Goal: Complete application form

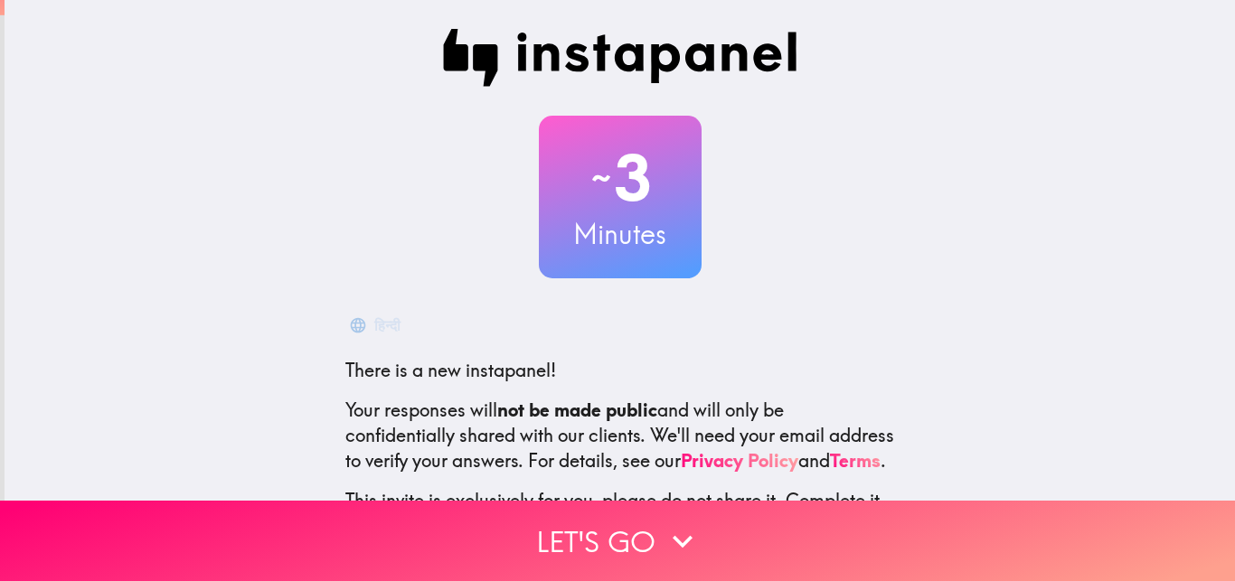
scroll to position [173, 0]
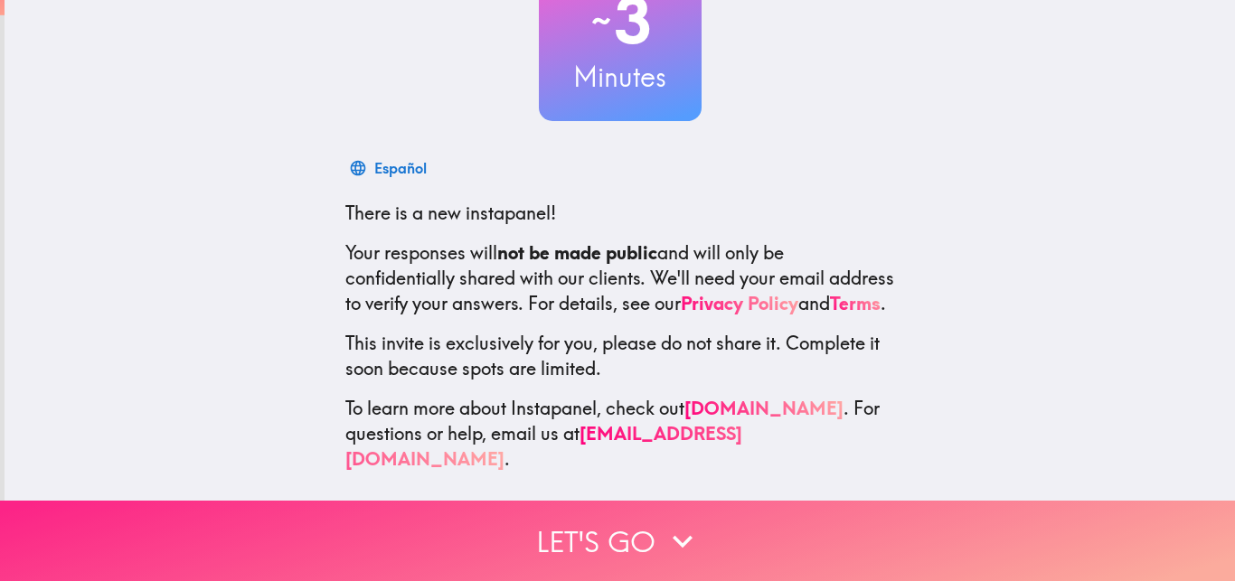
click at [626, 516] on button "Let's go" at bounding box center [617, 541] width 1235 height 80
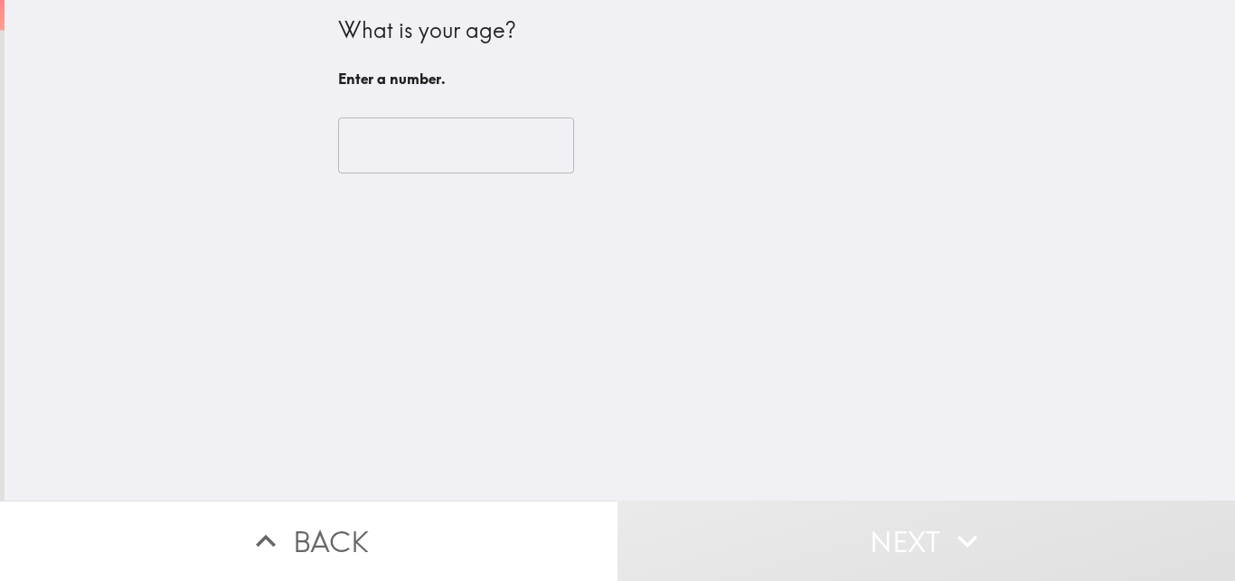
click at [430, 145] on input "number" at bounding box center [456, 146] width 236 height 56
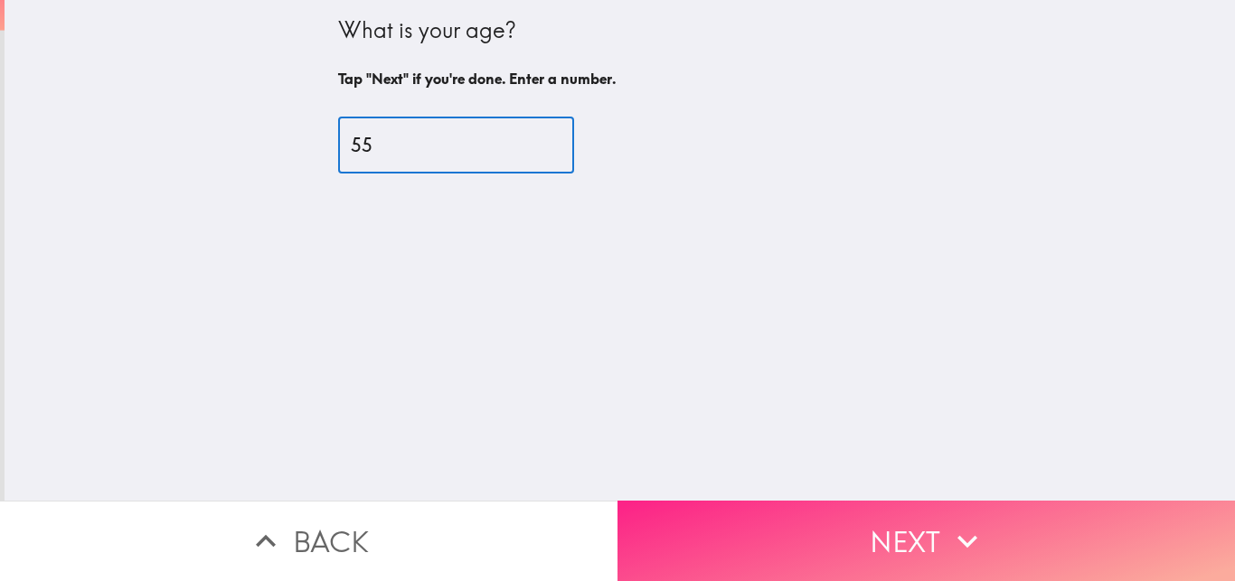
type input "55"
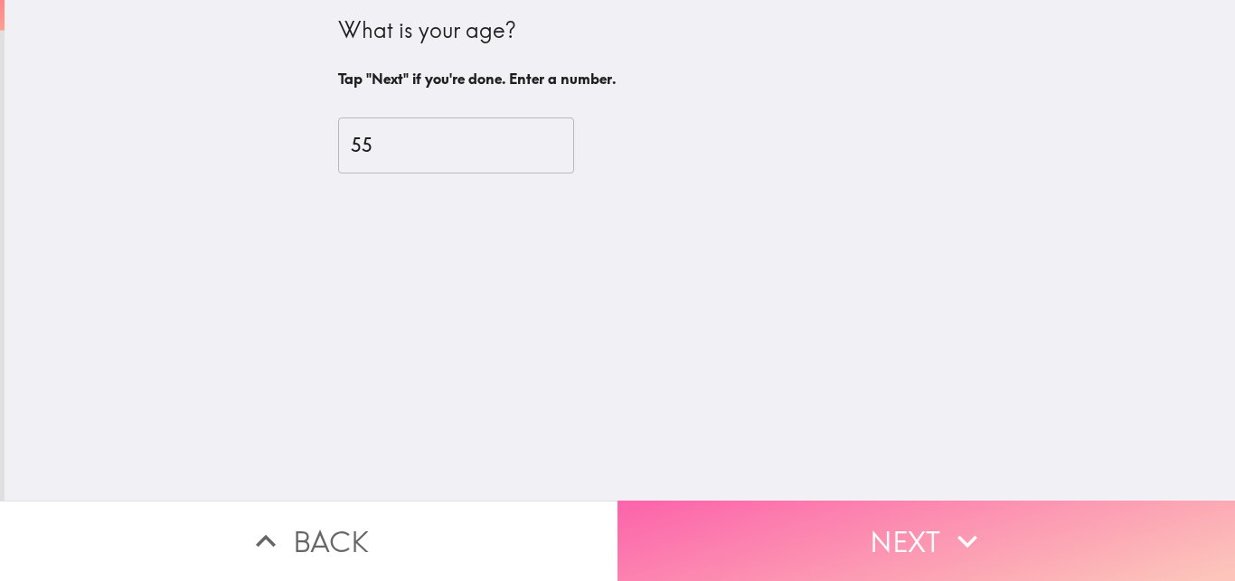
click at [749, 534] on button "Next" at bounding box center [925, 541] width 617 height 80
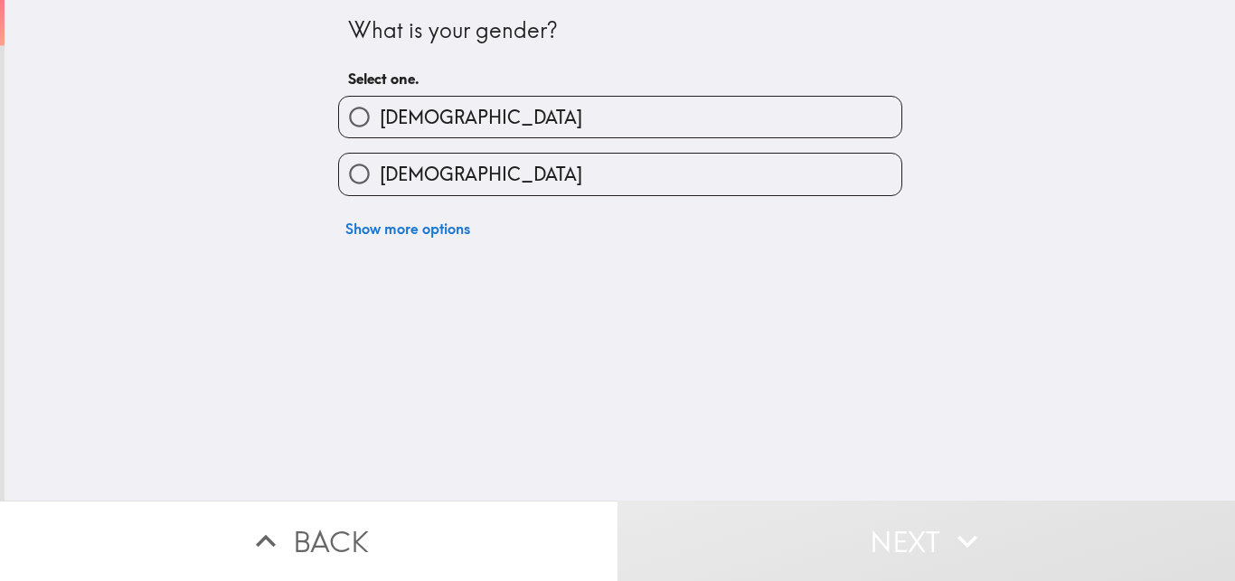
click at [391, 120] on span "[DEMOGRAPHIC_DATA]" at bounding box center [481, 117] width 202 height 25
click at [380, 120] on input "[DEMOGRAPHIC_DATA]" at bounding box center [359, 117] width 41 height 41
radio input "true"
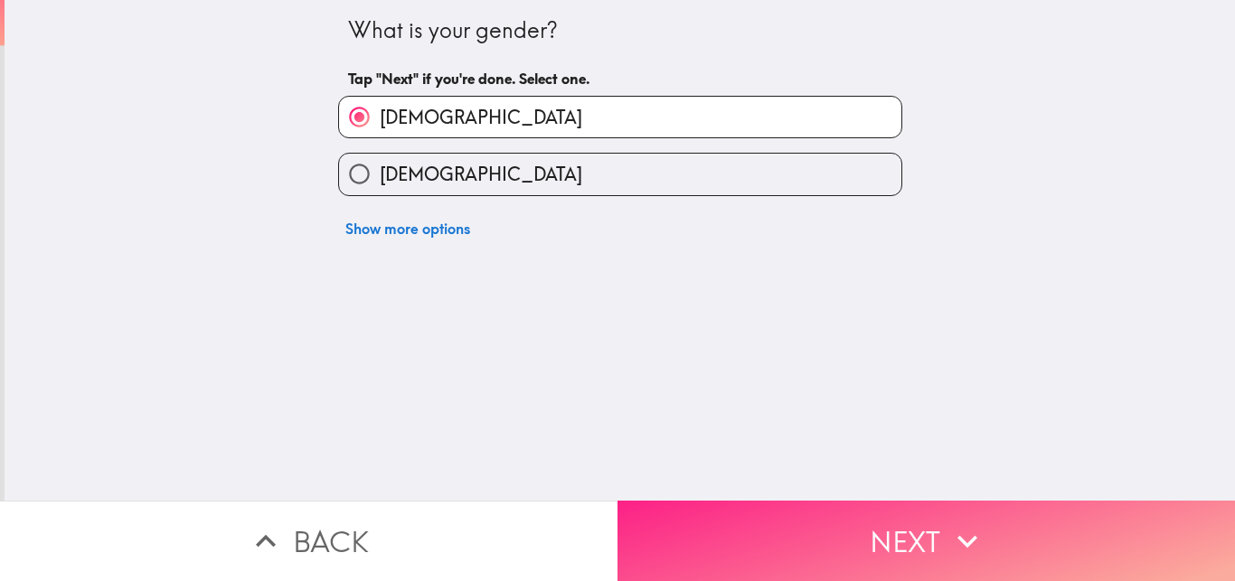
click at [760, 514] on button "Next" at bounding box center [925, 541] width 617 height 80
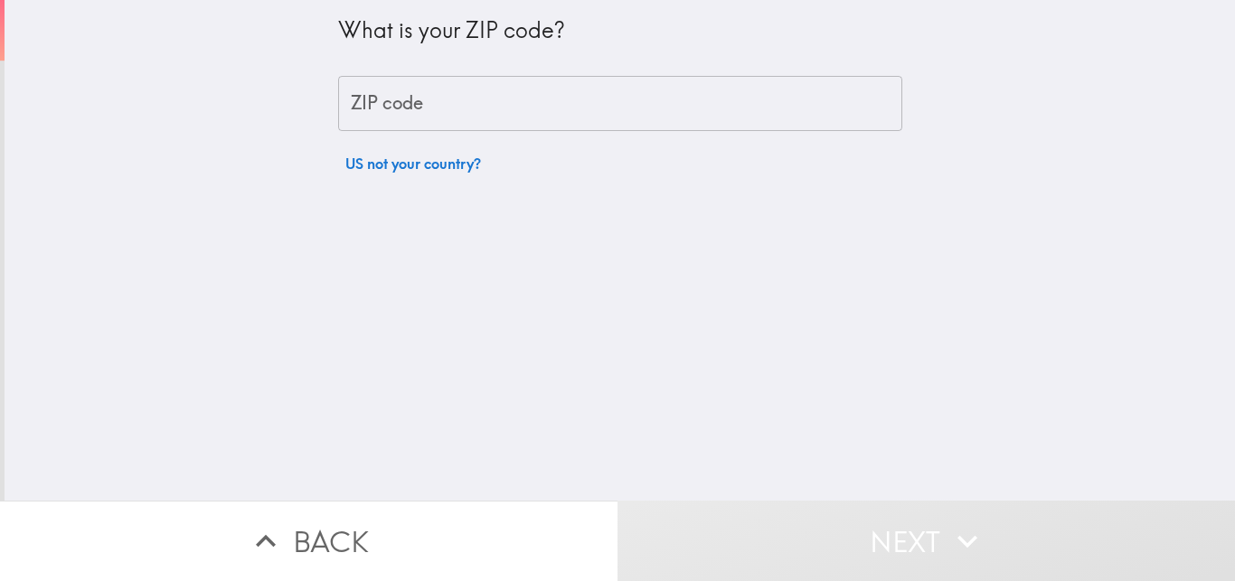
click at [385, 96] on input "ZIP code" at bounding box center [620, 104] width 564 height 56
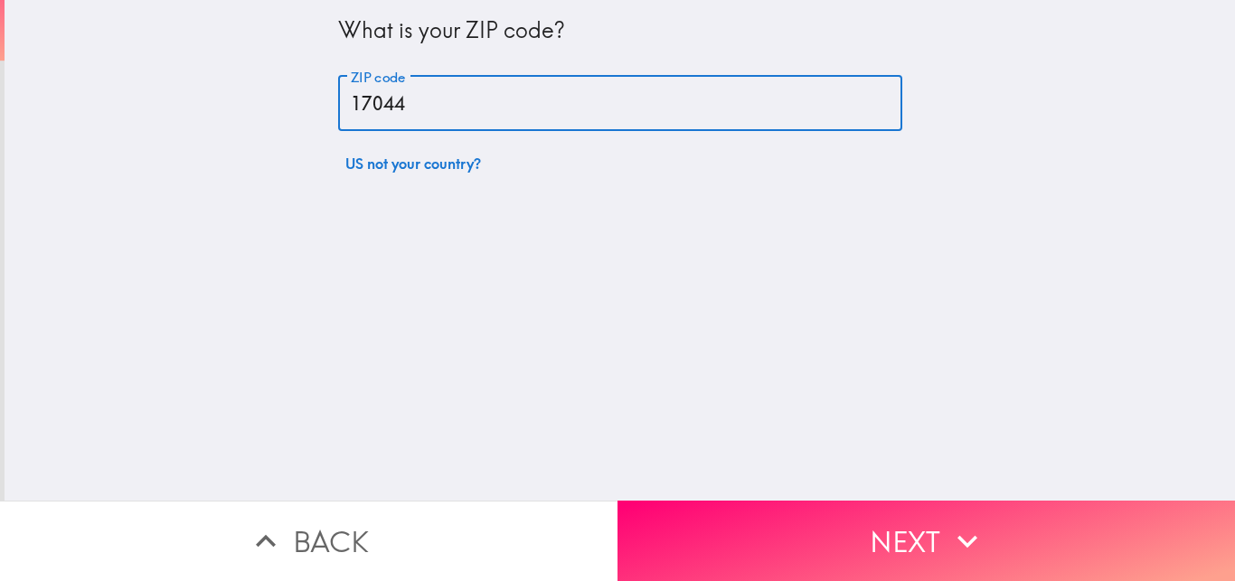
type input "17044"
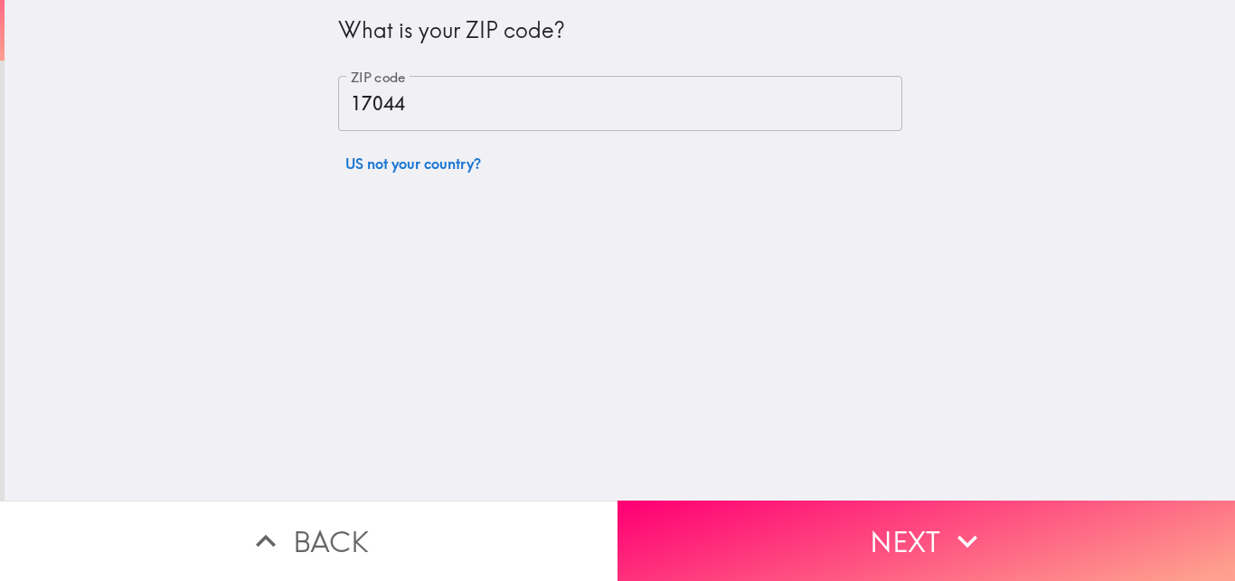
click at [710, 296] on div "What is your ZIP code? ZIP code 17044 ZIP code US not your country?" at bounding box center [620, 250] width 1230 height 501
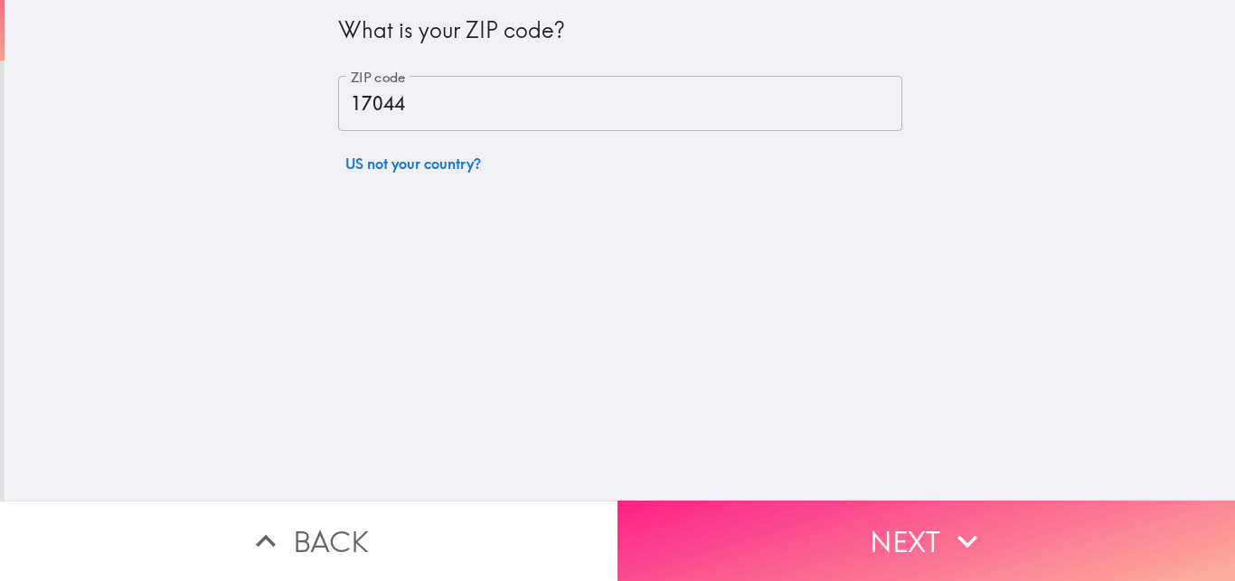
click at [830, 522] on button "Next" at bounding box center [925, 541] width 617 height 80
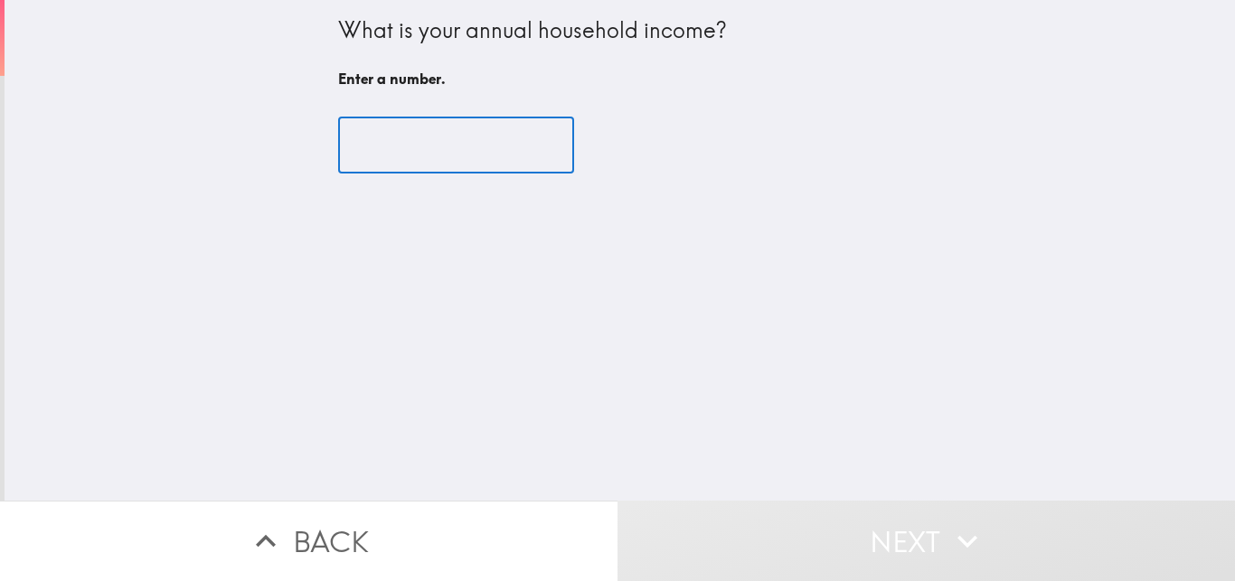
click at [473, 154] on input "number" at bounding box center [456, 146] width 236 height 56
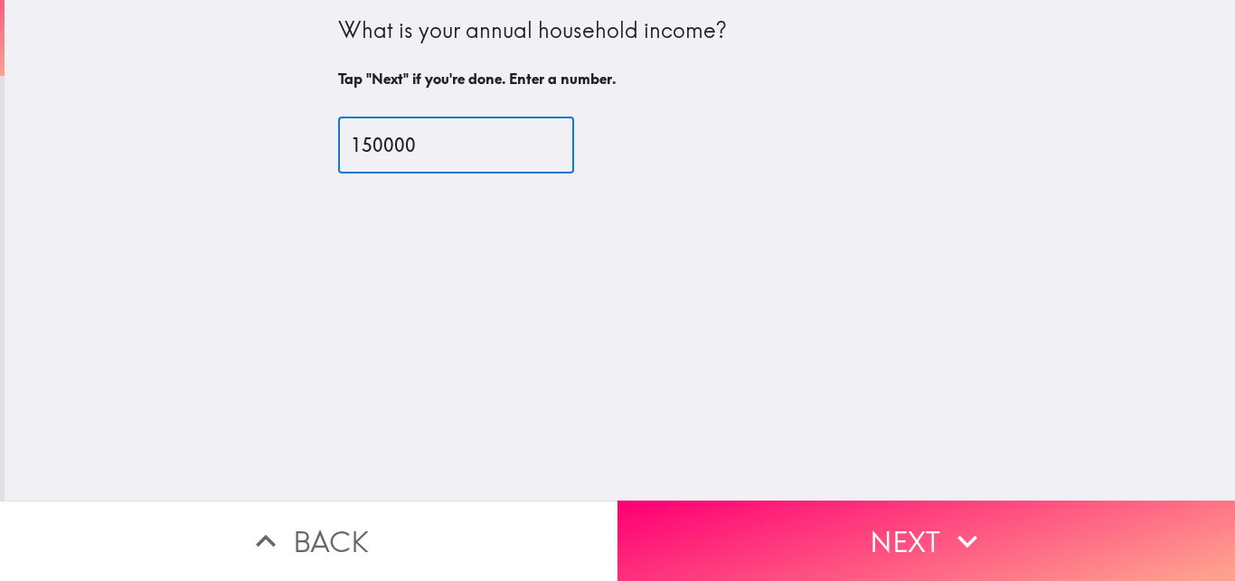
type input "150000"
click at [494, 273] on div "What is your annual household income? Tap "Next" if you're done. Enter a number…" at bounding box center [620, 250] width 1230 height 501
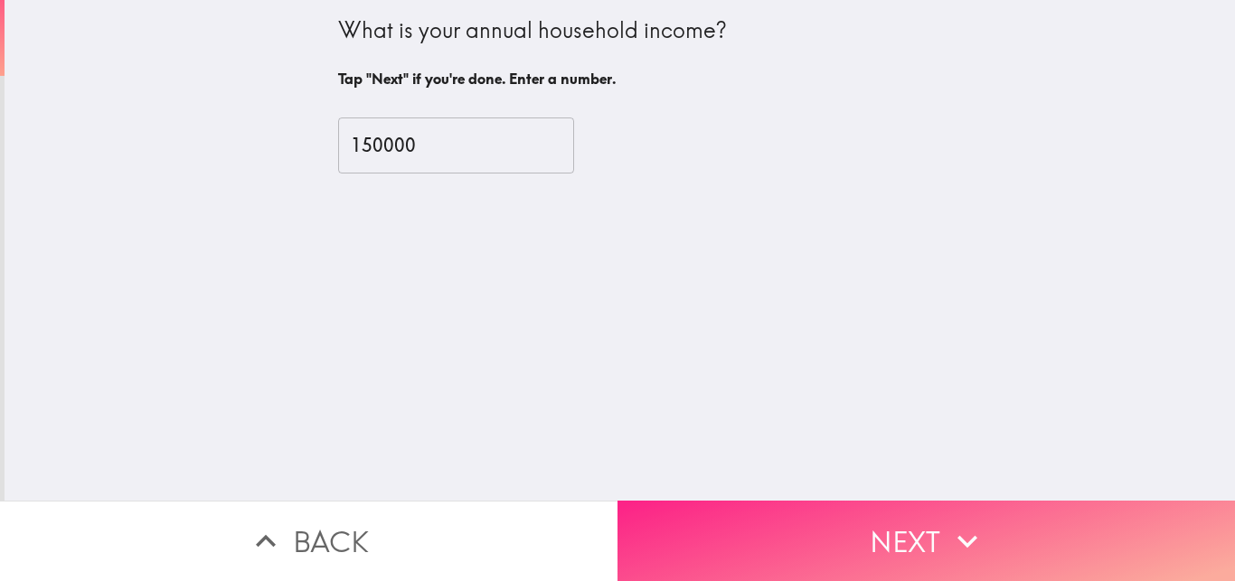
click at [817, 516] on button "Next" at bounding box center [925, 541] width 617 height 80
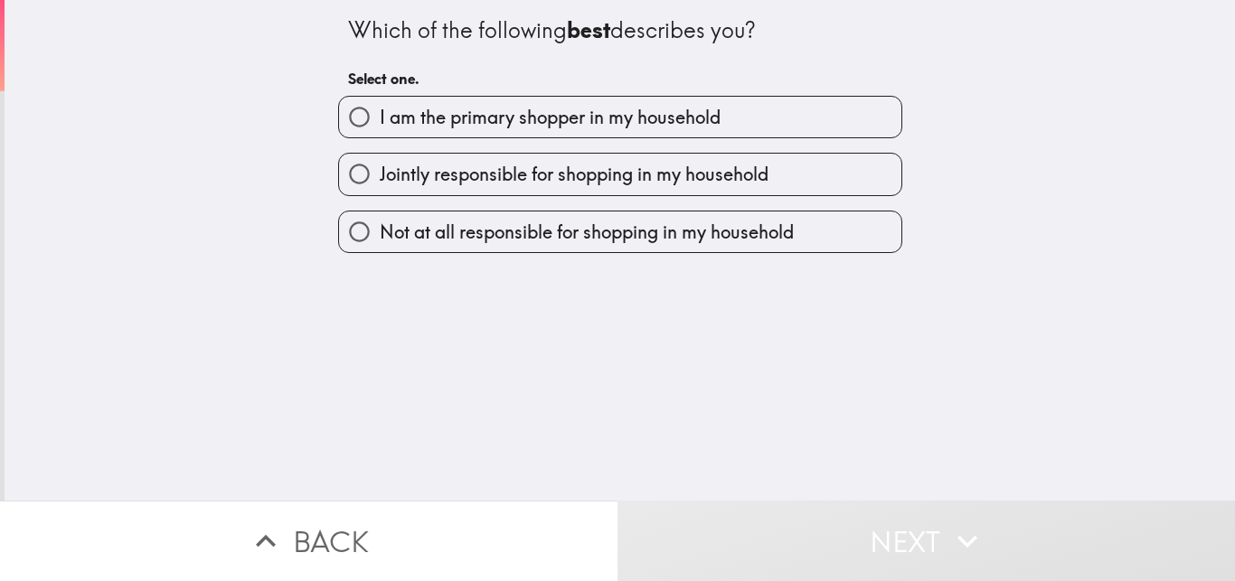
click at [451, 118] on span "I am the primary shopper in my household" at bounding box center [550, 117] width 341 height 25
click at [380, 118] on input "I am the primary shopper in my household" at bounding box center [359, 117] width 41 height 41
radio input "true"
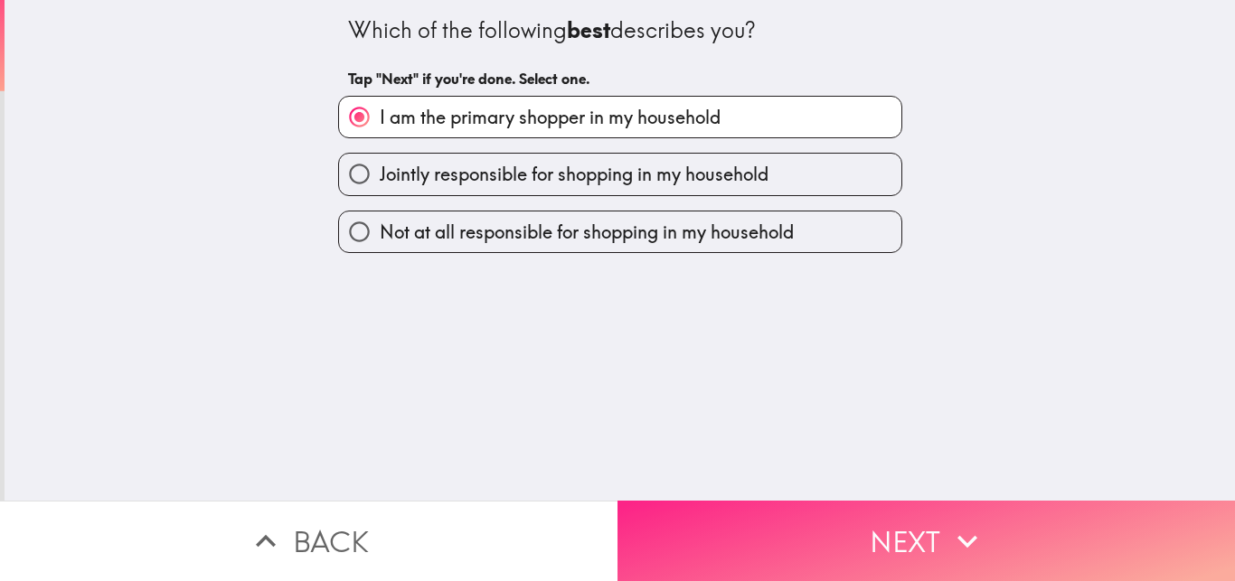
click at [804, 531] on button "Next" at bounding box center [925, 541] width 617 height 80
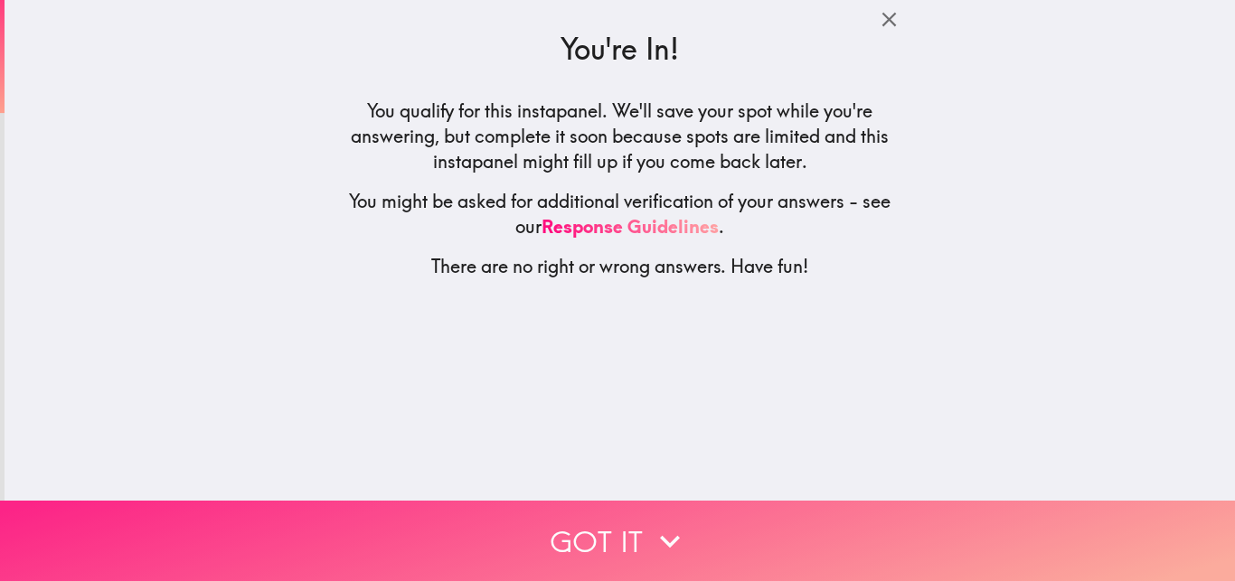
click at [785, 521] on button "Got it" at bounding box center [617, 541] width 1235 height 80
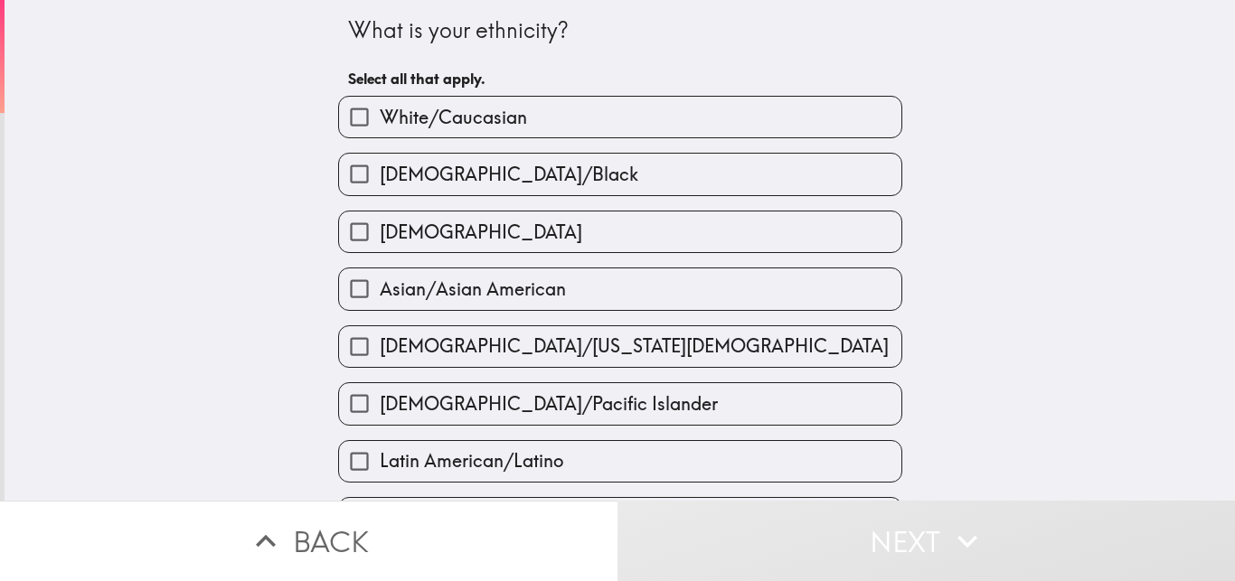
click at [450, 107] on span "White/Caucasian" at bounding box center [453, 117] width 147 height 25
click at [380, 107] on input "White/Caucasian" at bounding box center [359, 117] width 41 height 41
checkbox input "true"
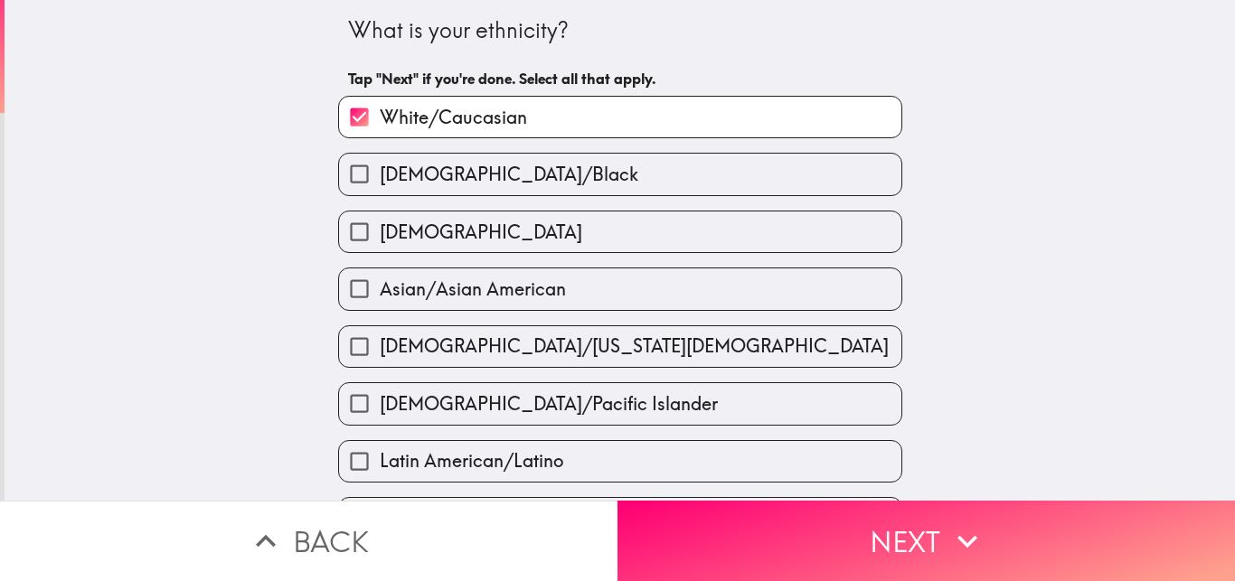
scroll to position [407, 0]
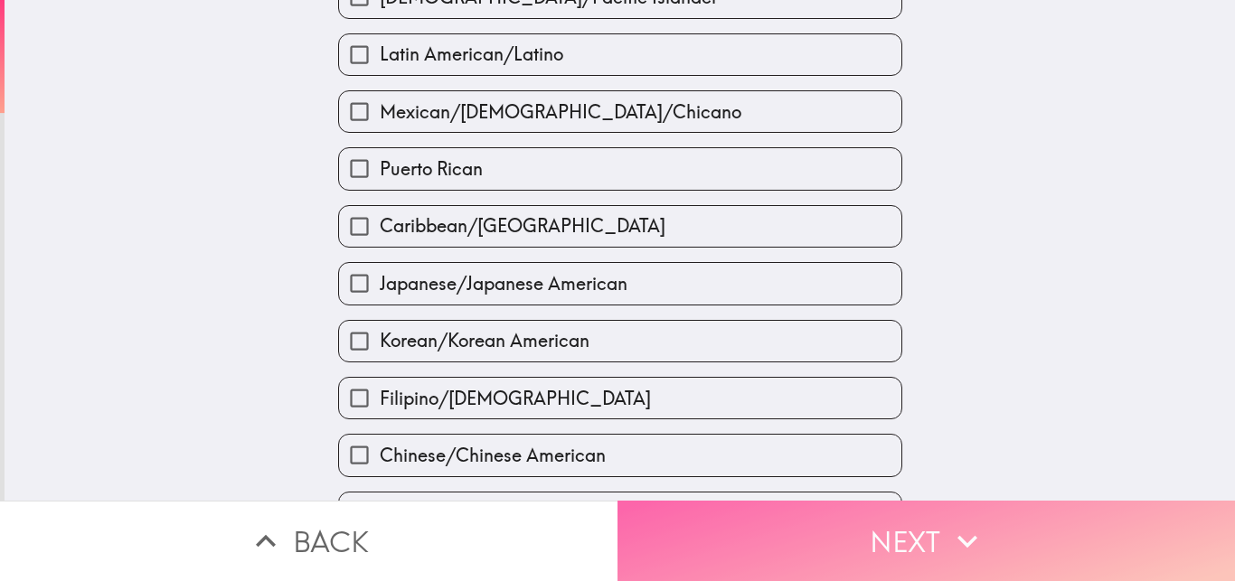
click at [927, 510] on button "Next" at bounding box center [925, 541] width 617 height 80
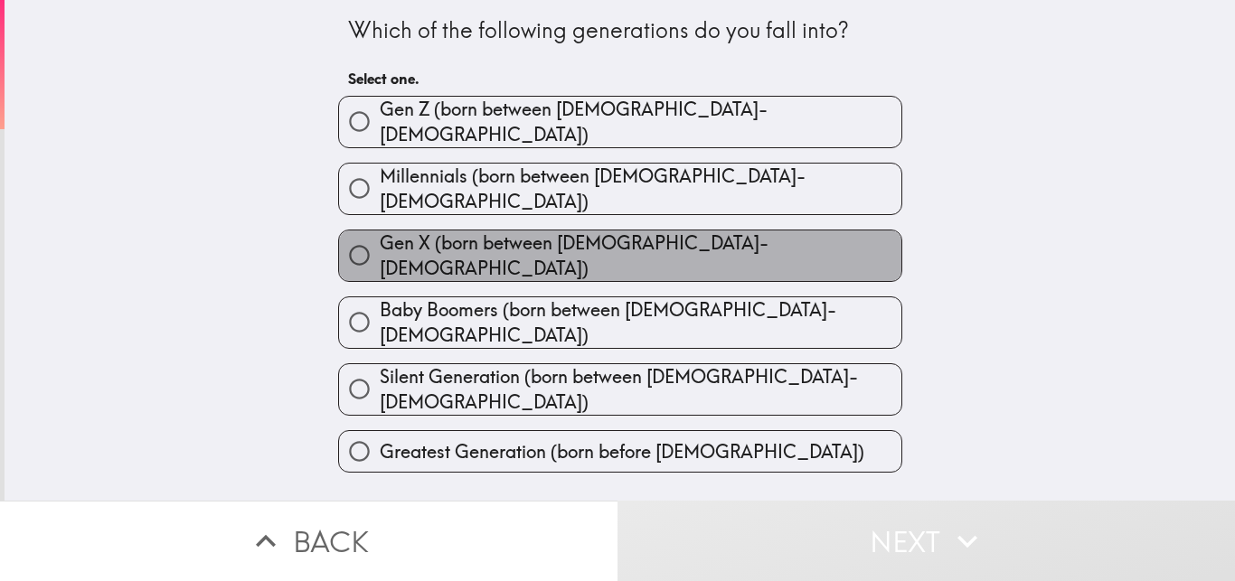
click at [560, 230] on span "Gen X (born between [DEMOGRAPHIC_DATA]-[DEMOGRAPHIC_DATA])" at bounding box center [641, 255] width 522 height 51
click at [380, 235] on input "Gen X (born between [DEMOGRAPHIC_DATA]-[DEMOGRAPHIC_DATA])" at bounding box center [359, 255] width 41 height 41
radio input "true"
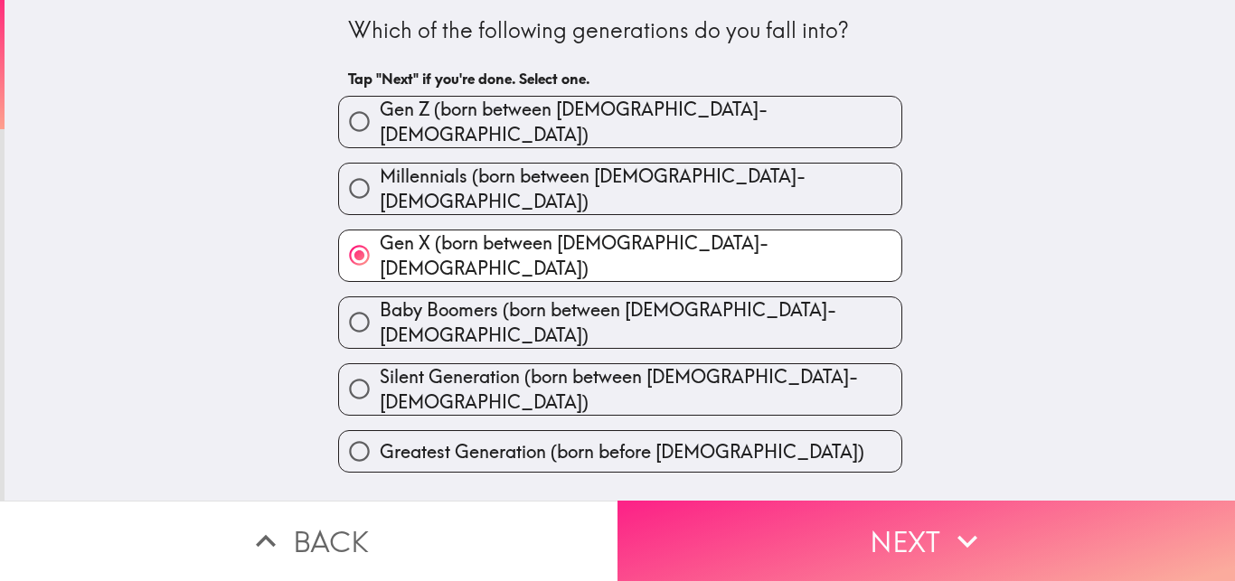
click at [892, 531] on button "Next" at bounding box center [925, 541] width 617 height 80
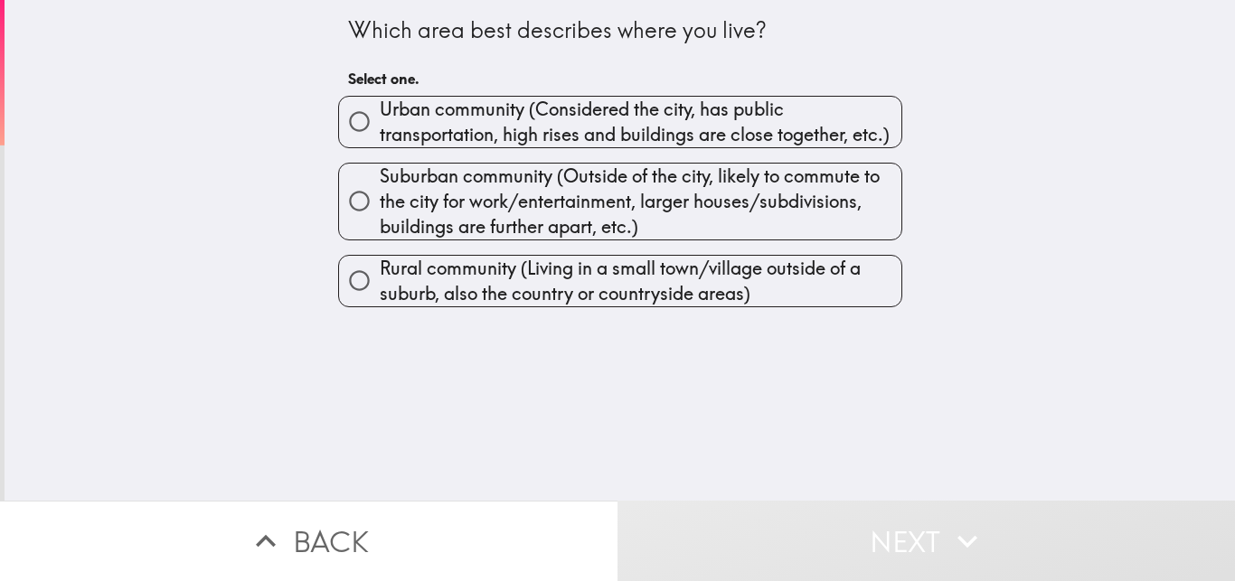
click at [514, 108] on span "Urban community (Considered the city, has public transportation, high rises and…" at bounding box center [641, 122] width 522 height 51
click at [380, 108] on input "Urban community (Considered the city, has public transportation, high rises and…" at bounding box center [359, 121] width 41 height 41
radio input "true"
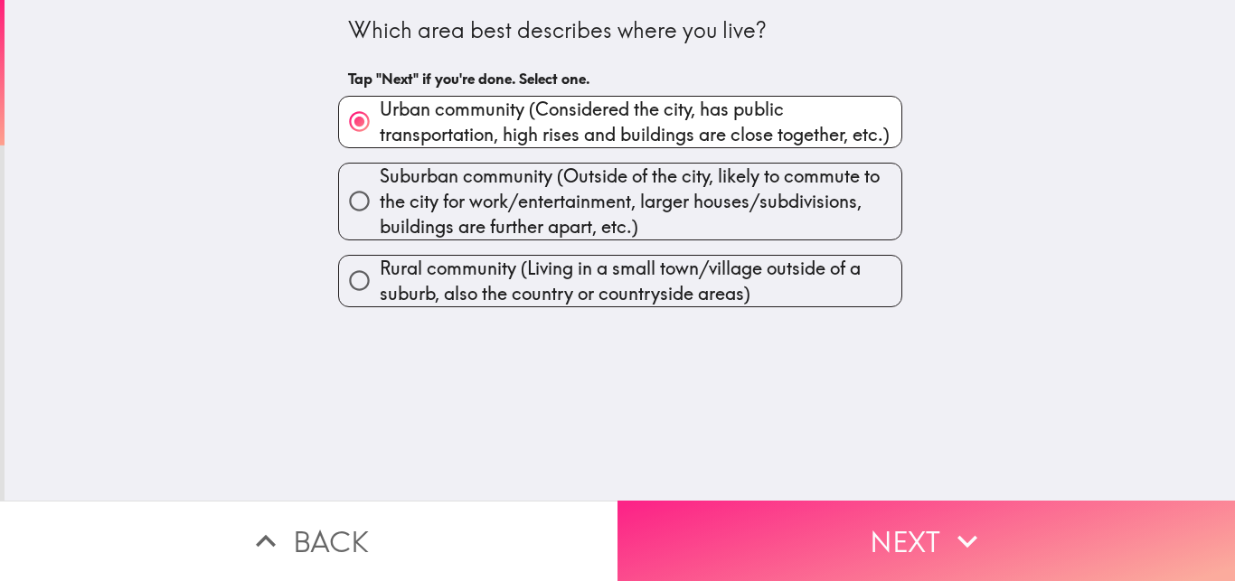
click at [841, 521] on button "Next" at bounding box center [925, 541] width 617 height 80
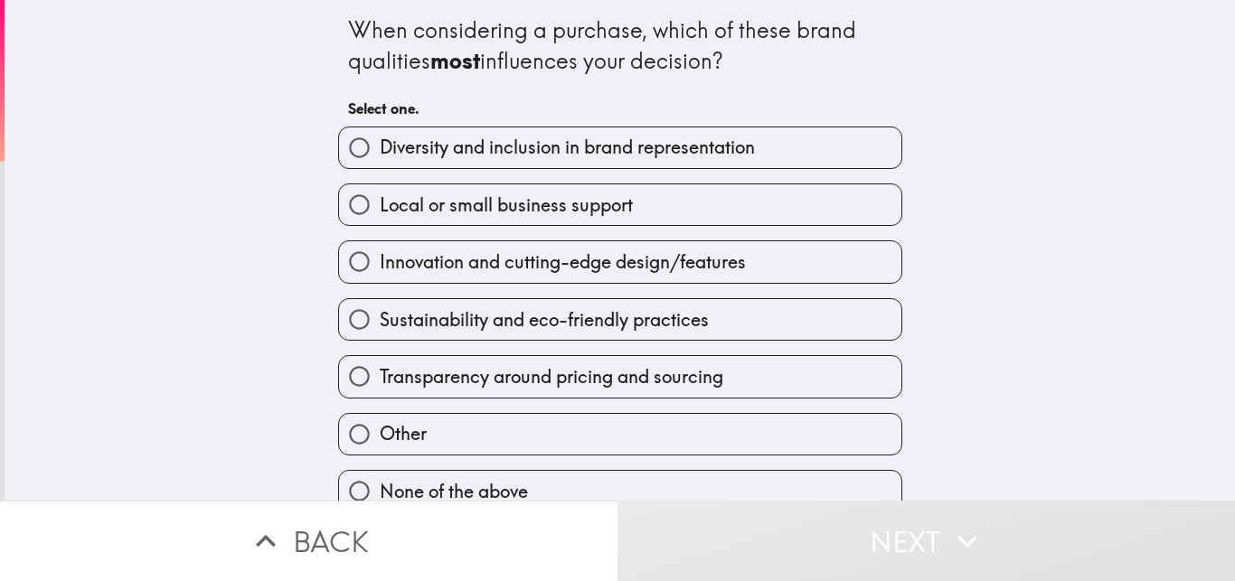
click at [530, 149] on span "Diversity and inclusion in brand representation" at bounding box center [567, 147] width 375 height 25
click at [380, 149] on input "Diversity and inclusion in brand representation" at bounding box center [359, 147] width 41 height 41
radio input "true"
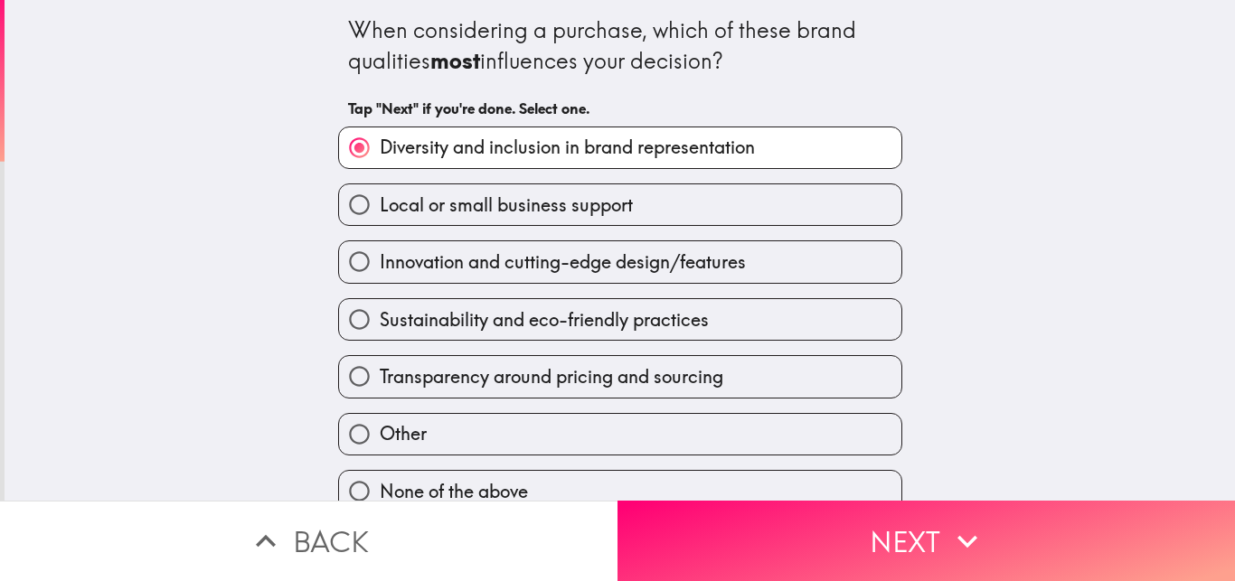
scroll to position [28, 0]
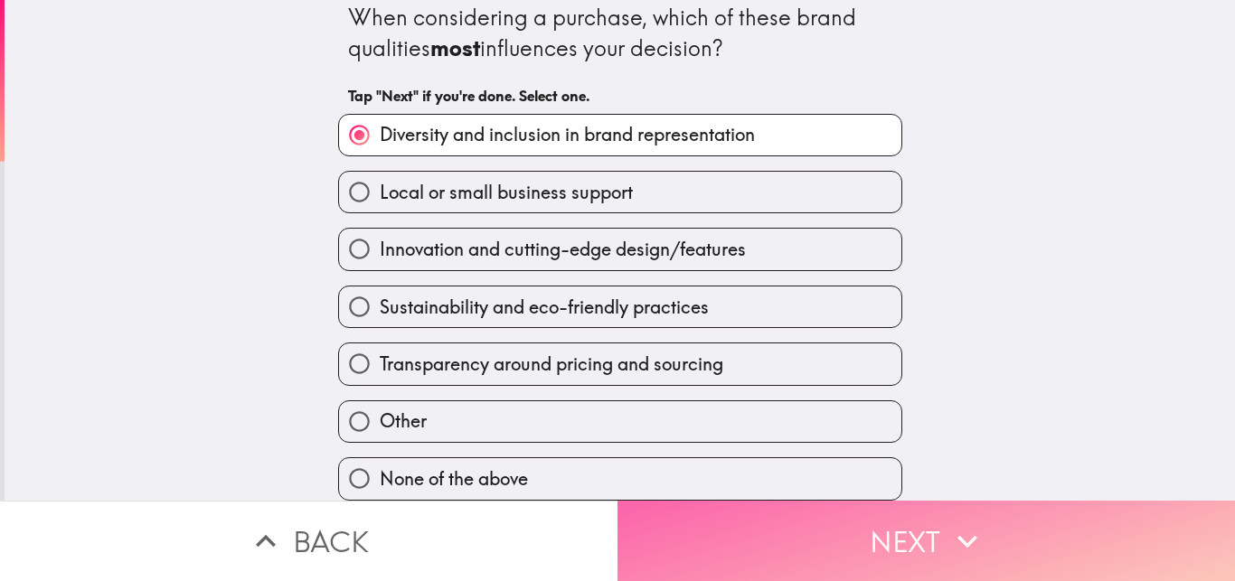
click at [812, 521] on button "Next" at bounding box center [925, 541] width 617 height 80
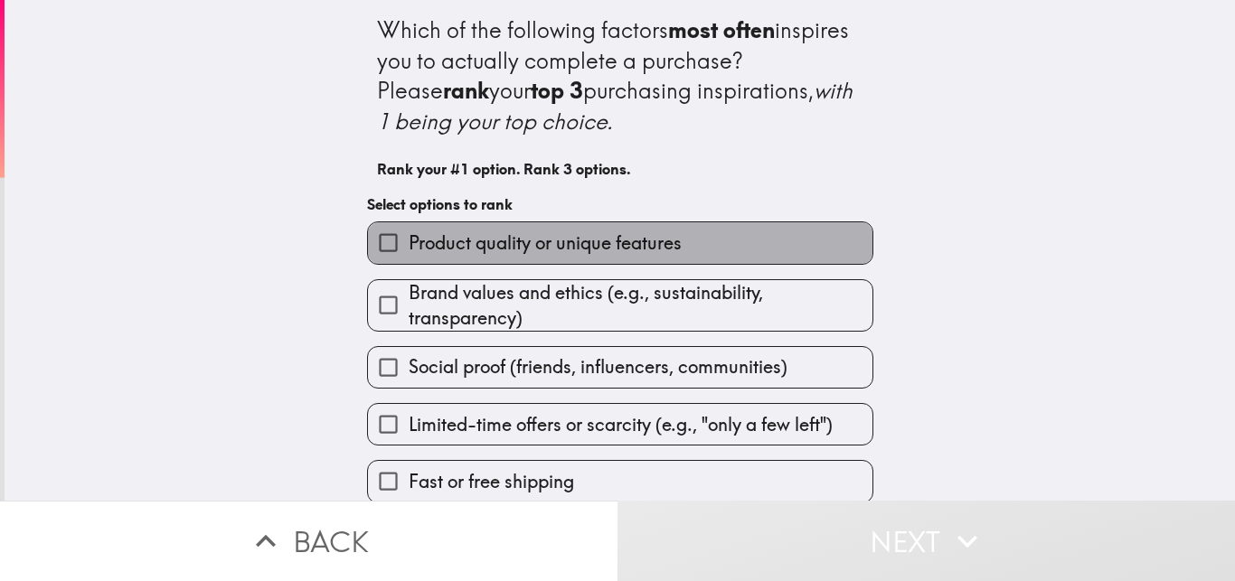
click at [659, 235] on span "Product quality or unique features" at bounding box center [545, 242] width 273 height 25
click at [409, 235] on input "Product quality or unique features" at bounding box center [388, 242] width 41 height 41
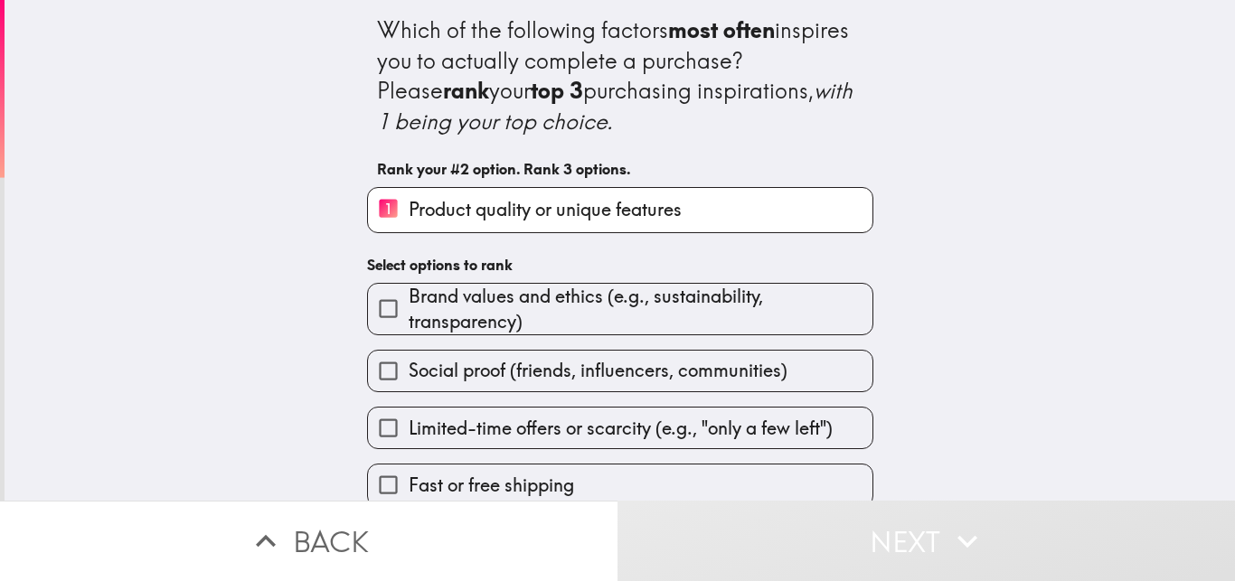
click at [659, 297] on span "Brand values and ethics (e.g., sustainability, transparency)" at bounding box center [641, 309] width 464 height 51
click at [409, 297] on input "Brand values and ethics (e.g., sustainability, transparency)" at bounding box center [388, 308] width 41 height 41
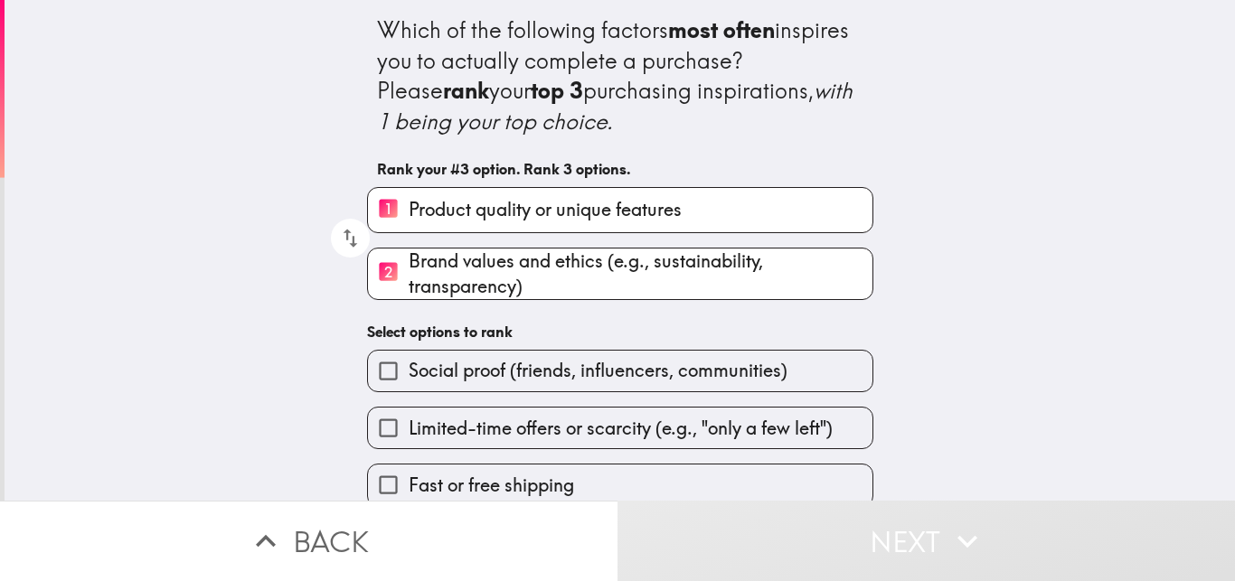
click at [636, 381] on span "Social proof (friends, influencers, communities)" at bounding box center [598, 370] width 379 height 25
click at [409, 381] on input "Social proof (friends, influencers, communities)" at bounding box center [388, 371] width 41 height 41
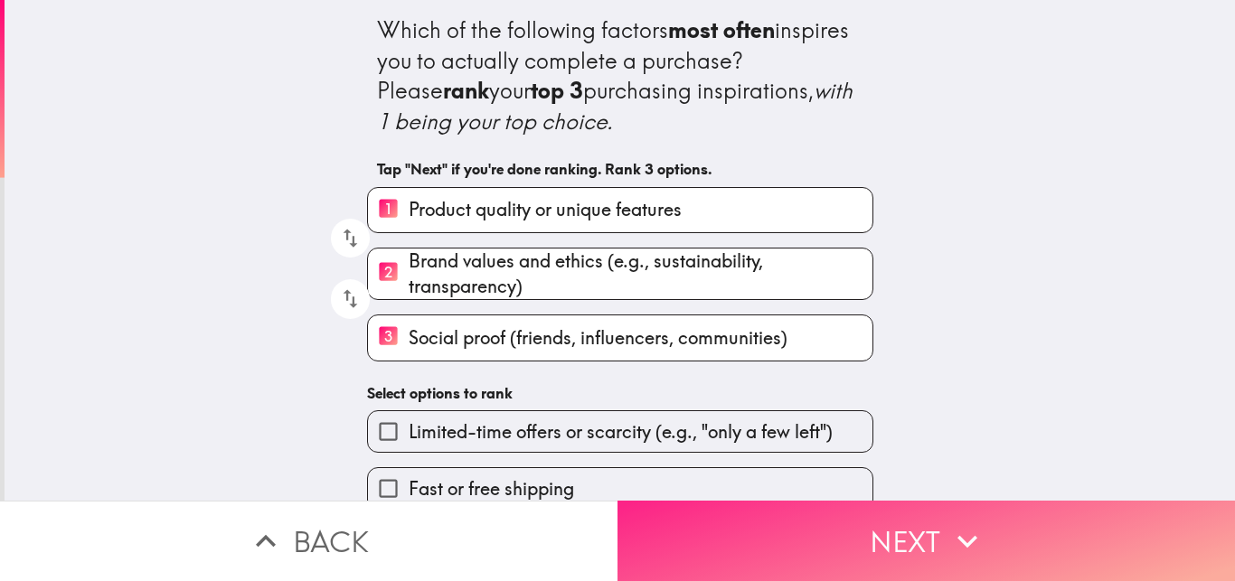
click at [856, 527] on button "Next" at bounding box center [925, 541] width 617 height 80
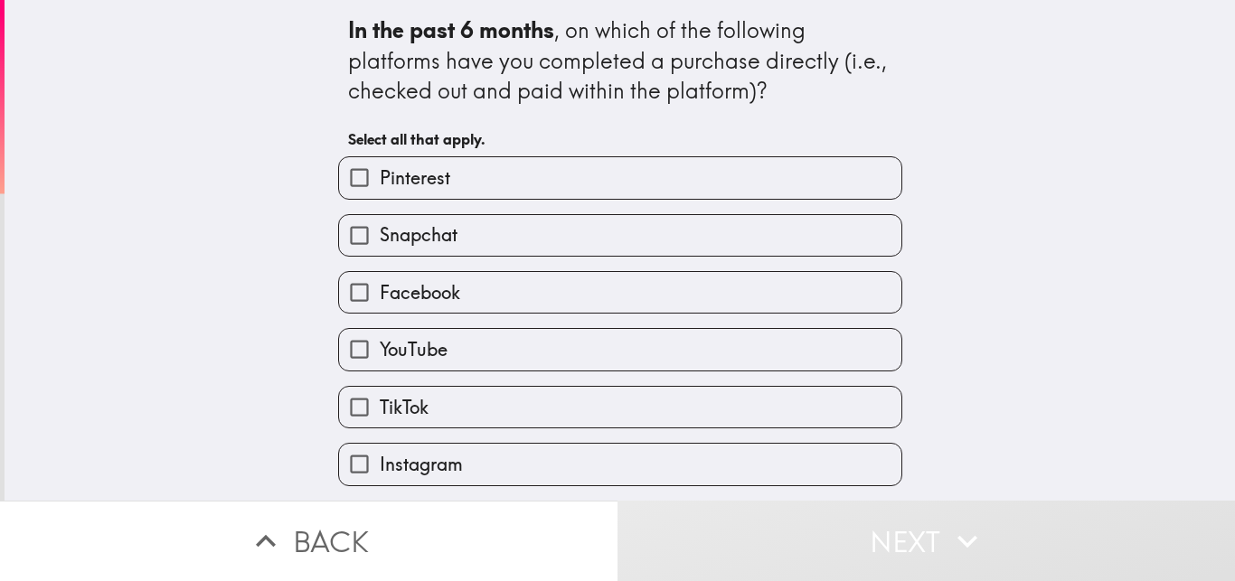
click at [448, 401] on label "TikTok" at bounding box center [620, 407] width 562 height 41
click at [380, 401] on input "TikTok" at bounding box center [359, 407] width 41 height 41
checkbox input "true"
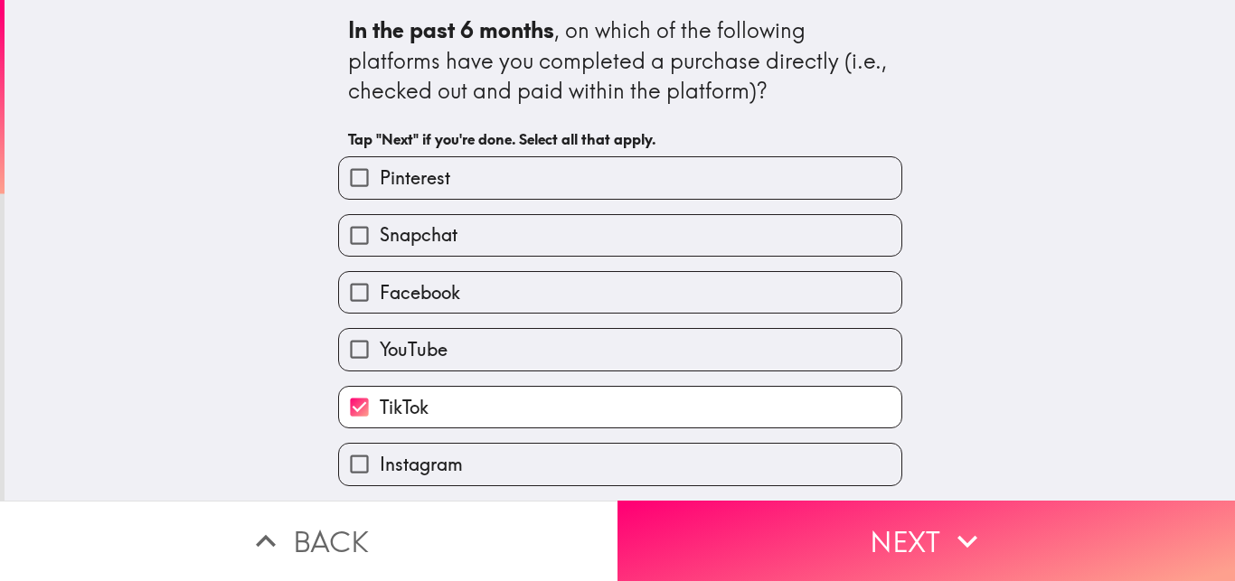
click at [427, 353] on span "YouTube" at bounding box center [414, 349] width 68 height 25
click at [380, 353] on input "YouTube" at bounding box center [359, 349] width 41 height 41
checkbox input "true"
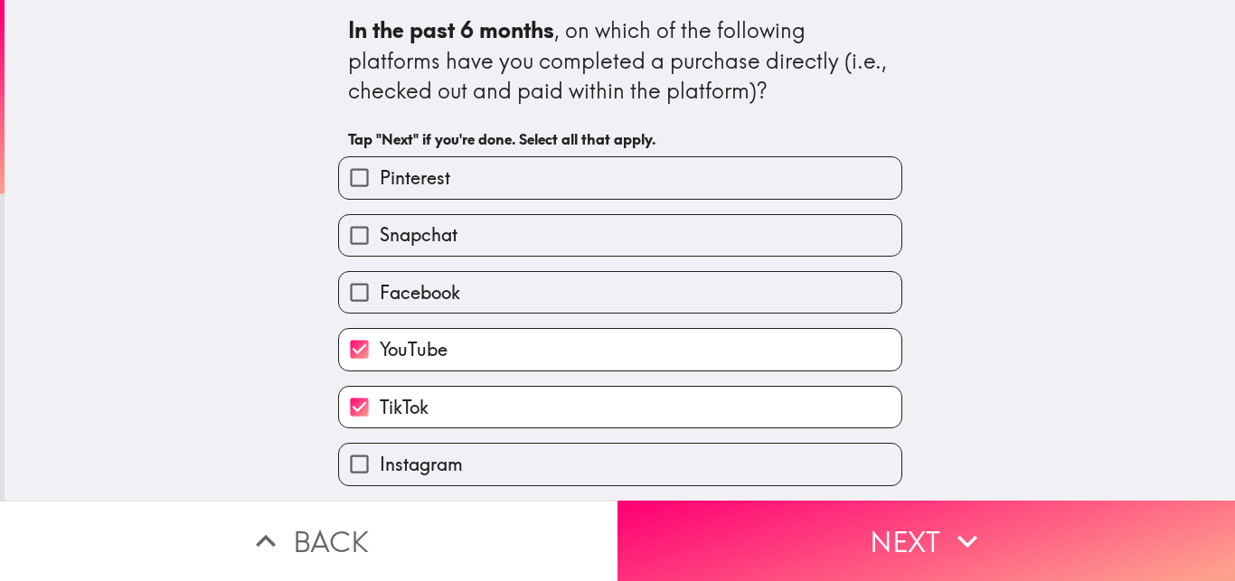
click at [403, 286] on span "Facebook" at bounding box center [420, 292] width 80 height 25
click at [380, 286] on input "Facebook" at bounding box center [359, 292] width 41 height 41
checkbox input "true"
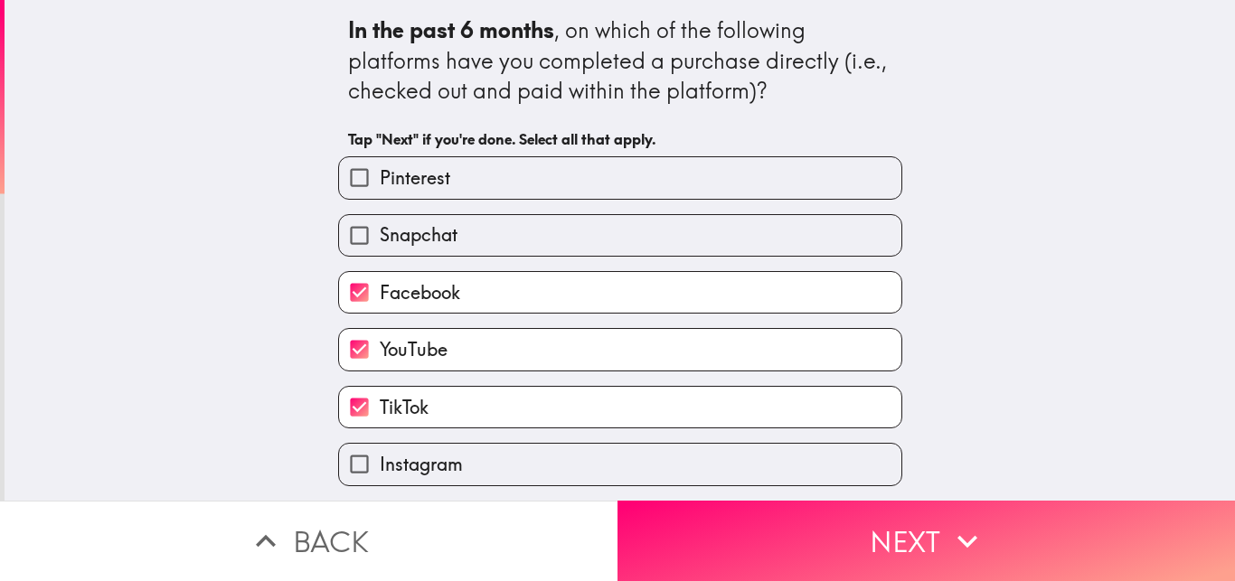
click at [403, 245] on span "Snapchat" at bounding box center [419, 234] width 78 height 25
click at [380, 245] on input "Snapchat" at bounding box center [359, 235] width 41 height 41
checkbox input "true"
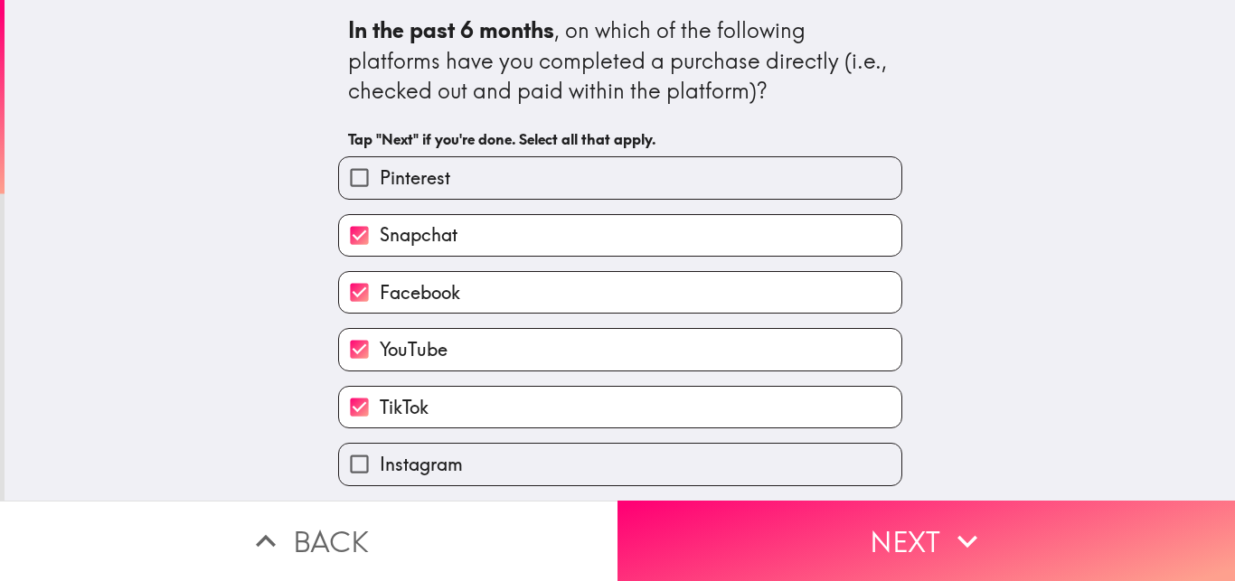
click at [398, 192] on label "Pinterest" at bounding box center [620, 177] width 562 height 41
click at [380, 192] on input "Pinterest" at bounding box center [359, 177] width 41 height 41
checkbox input "true"
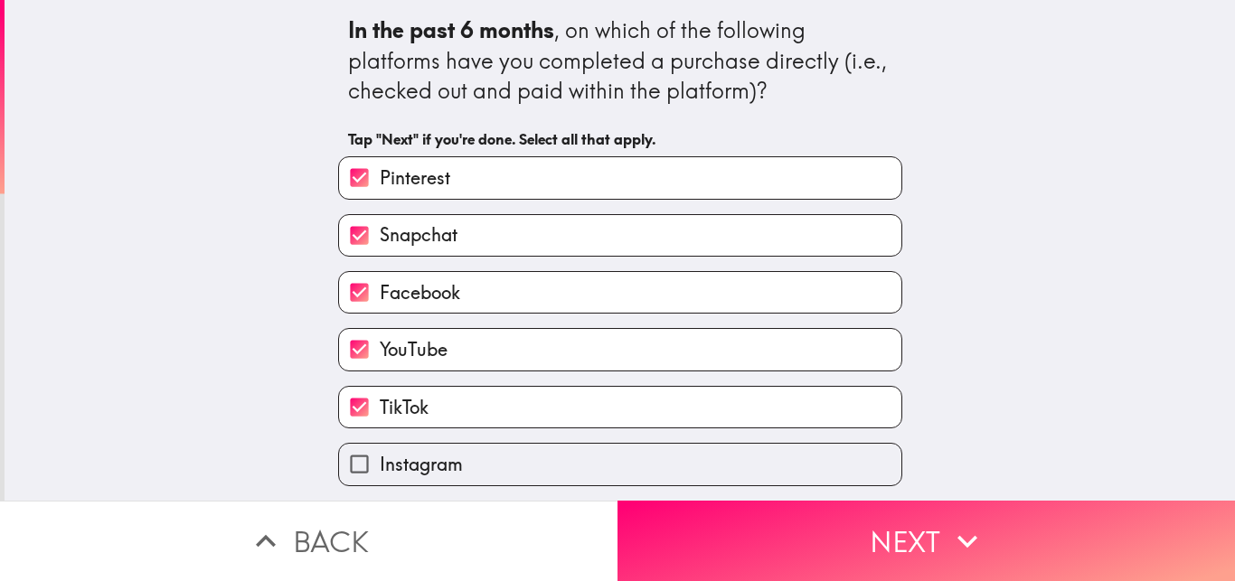
scroll to position [58, 0]
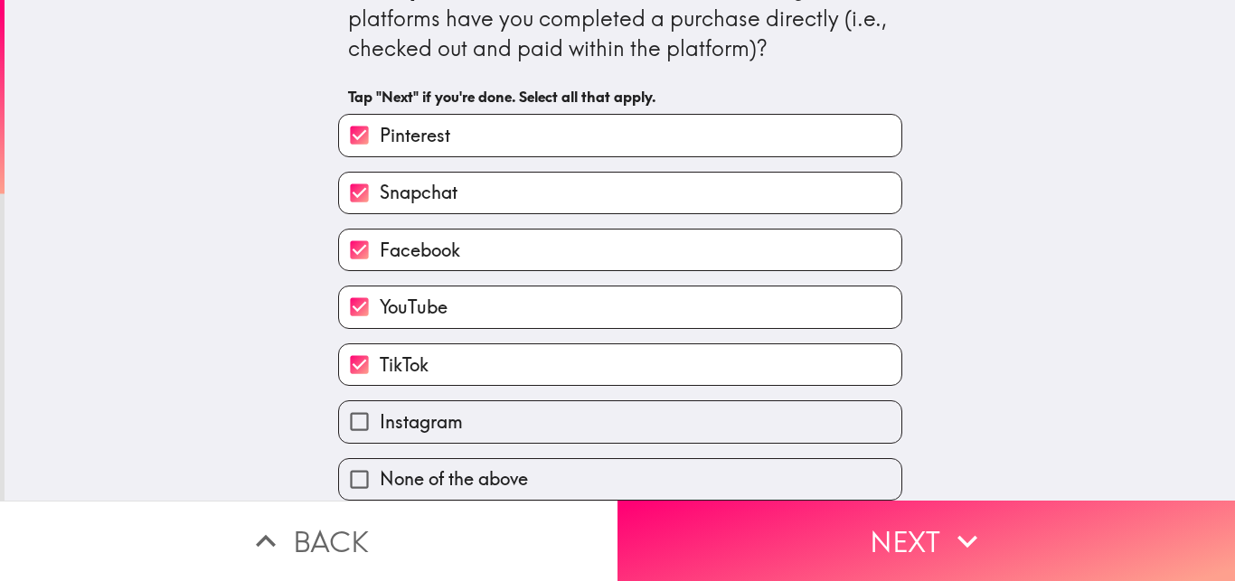
click at [422, 411] on span "Instagram" at bounding box center [421, 421] width 83 height 25
click at [380, 411] on input "Instagram" at bounding box center [359, 421] width 41 height 41
checkbox input "true"
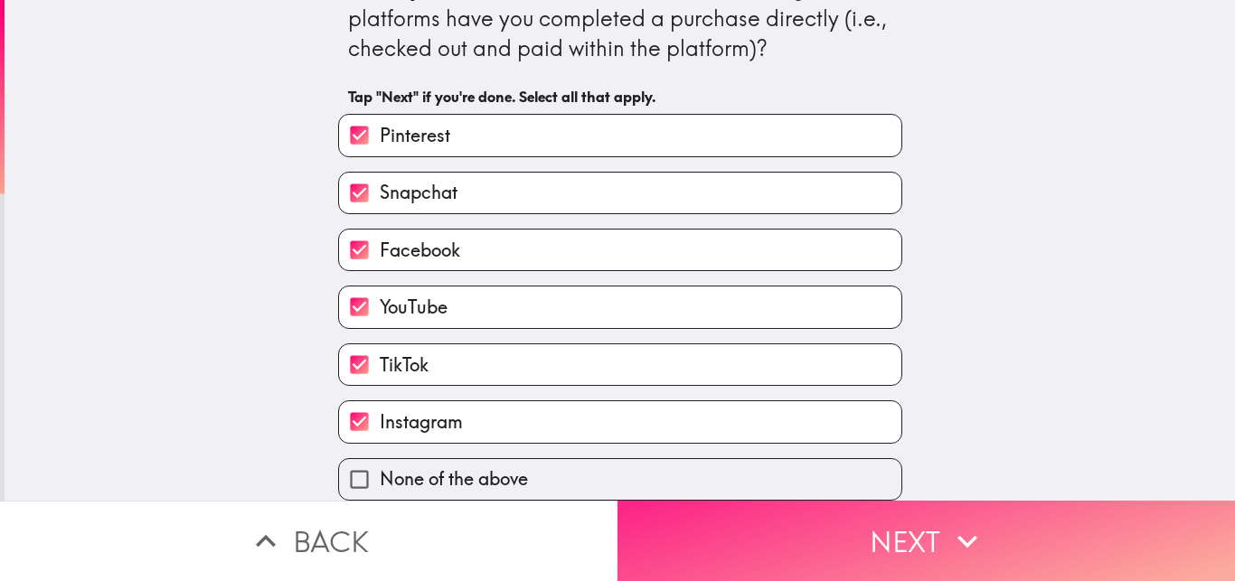
click at [935, 528] on button "Next" at bounding box center [925, 541] width 617 height 80
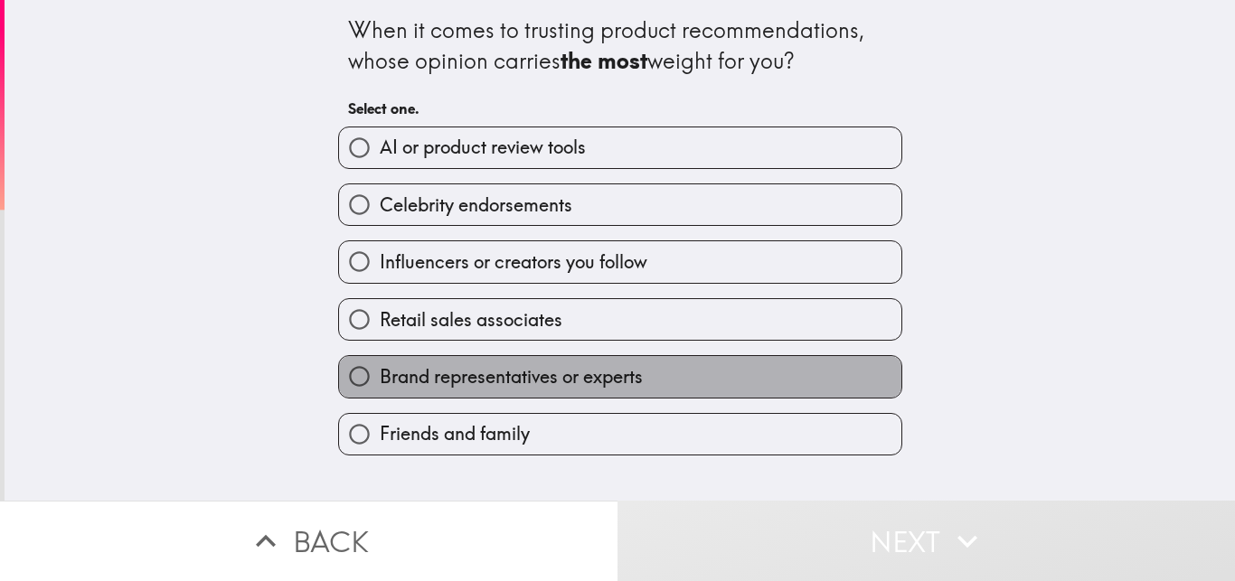
click at [614, 374] on span "Brand representatives or experts" at bounding box center [511, 376] width 263 height 25
click at [380, 374] on input "Brand representatives or experts" at bounding box center [359, 376] width 41 height 41
radio input "true"
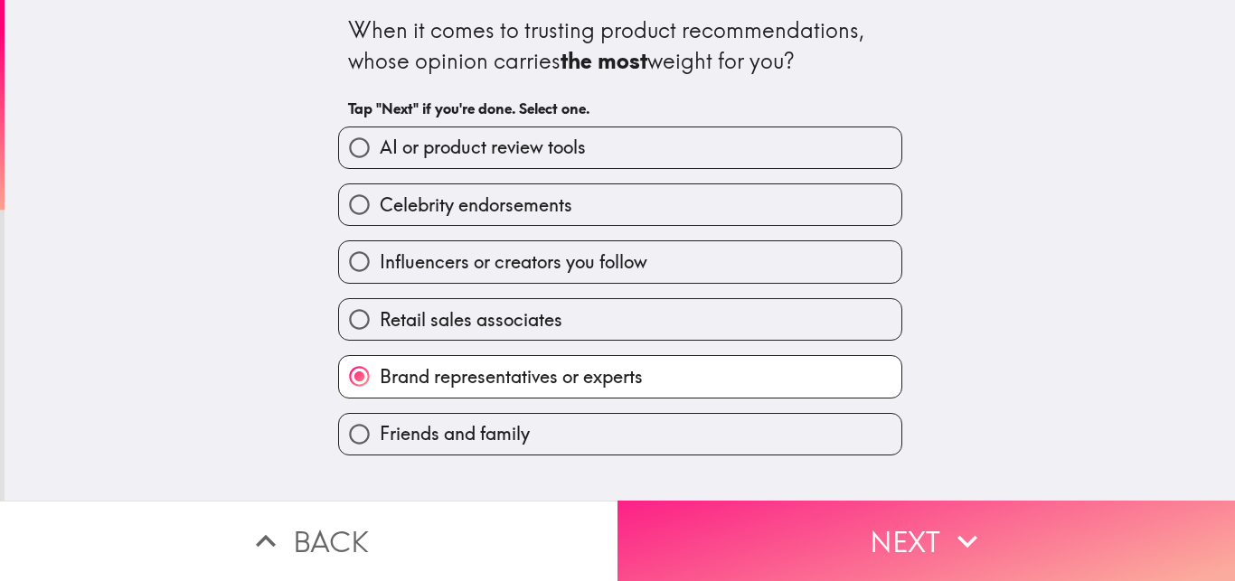
click at [810, 524] on button "Next" at bounding box center [925, 541] width 617 height 80
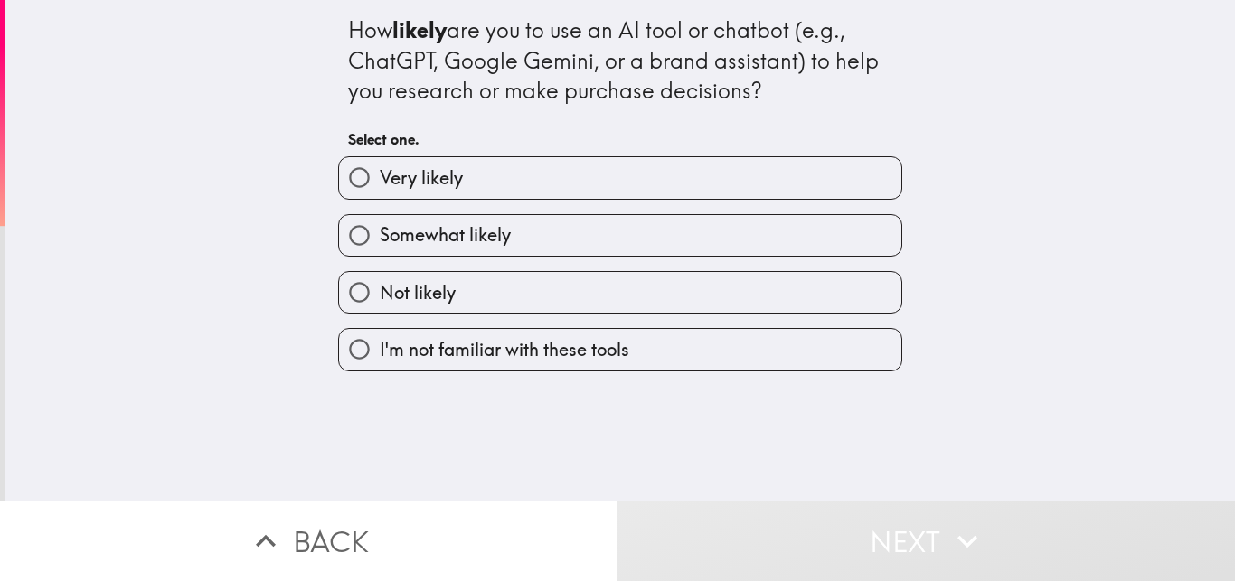
click at [422, 174] on span "Very likely" at bounding box center [421, 177] width 83 height 25
click at [380, 174] on input "Very likely" at bounding box center [359, 177] width 41 height 41
radio input "true"
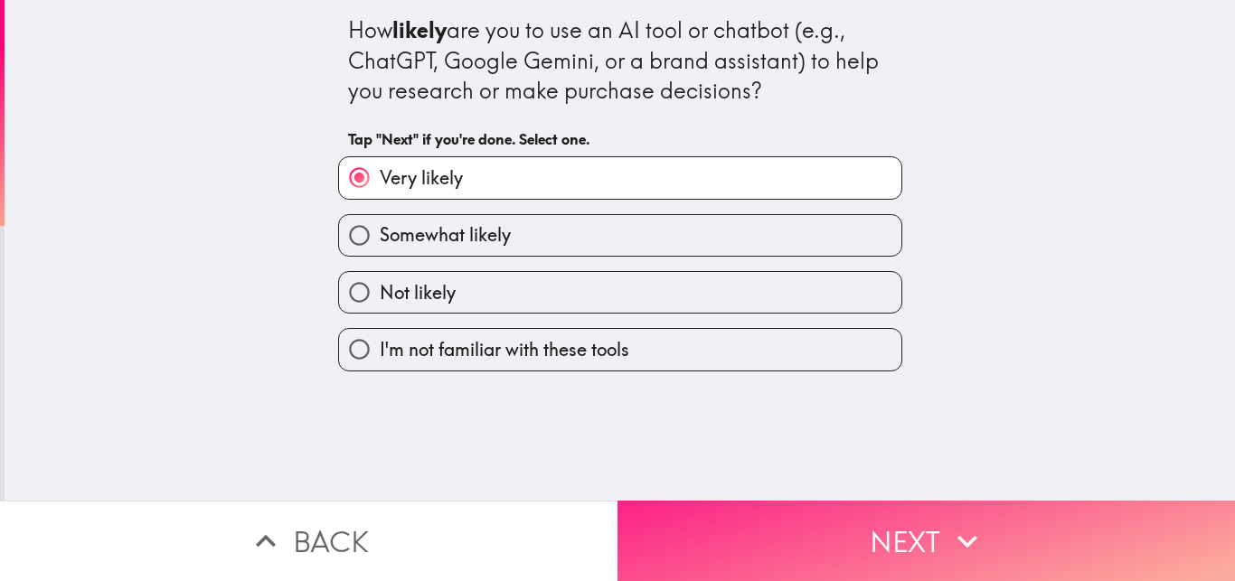
click at [898, 533] on button "Next" at bounding box center [925, 541] width 617 height 80
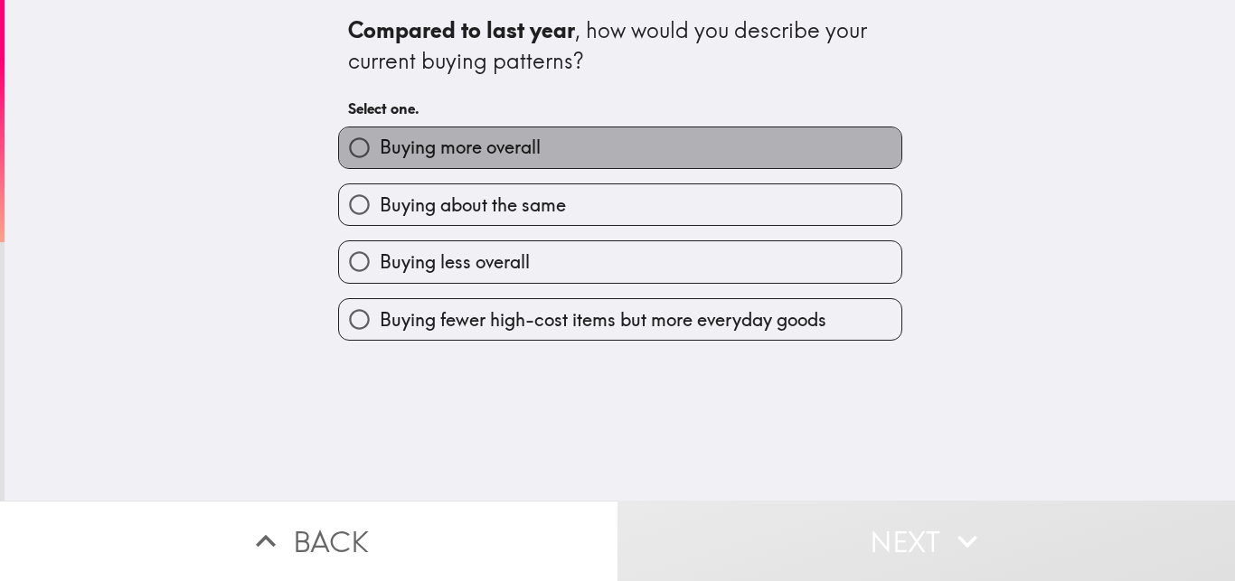
click at [505, 156] on span "Buying more overall" at bounding box center [460, 147] width 161 height 25
click at [380, 156] on input "Buying more overall" at bounding box center [359, 147] width 41 height 41
radio input "true"
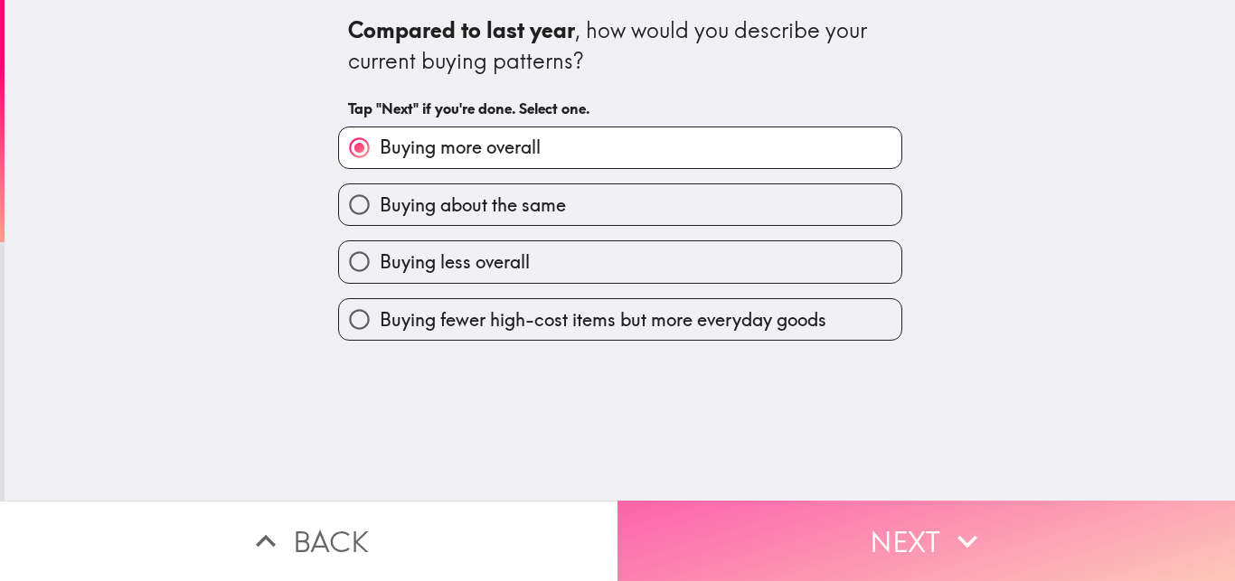
click at [891, 522] on button "Next" at bounding box center [925, 541] width 617 height 80
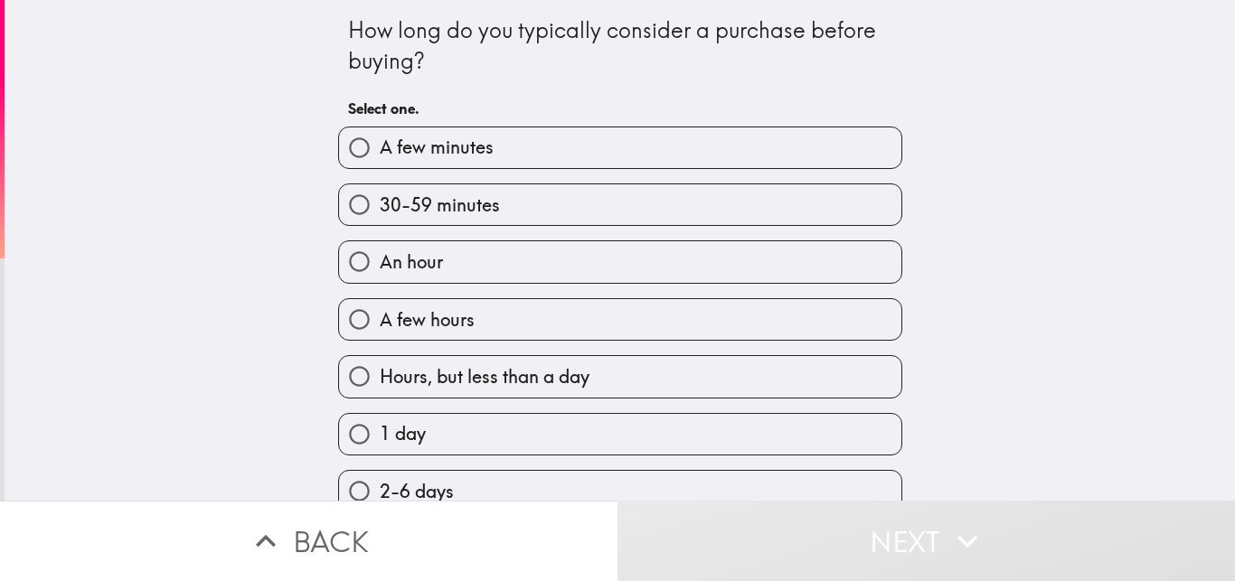
click at [408, 264] on span "An hour" at bounding box center [411, 261] width 63 height 25
click at [380, 264] on input "An hour" at bounding box center [359, 261] width 41 height 41
radio input "true"
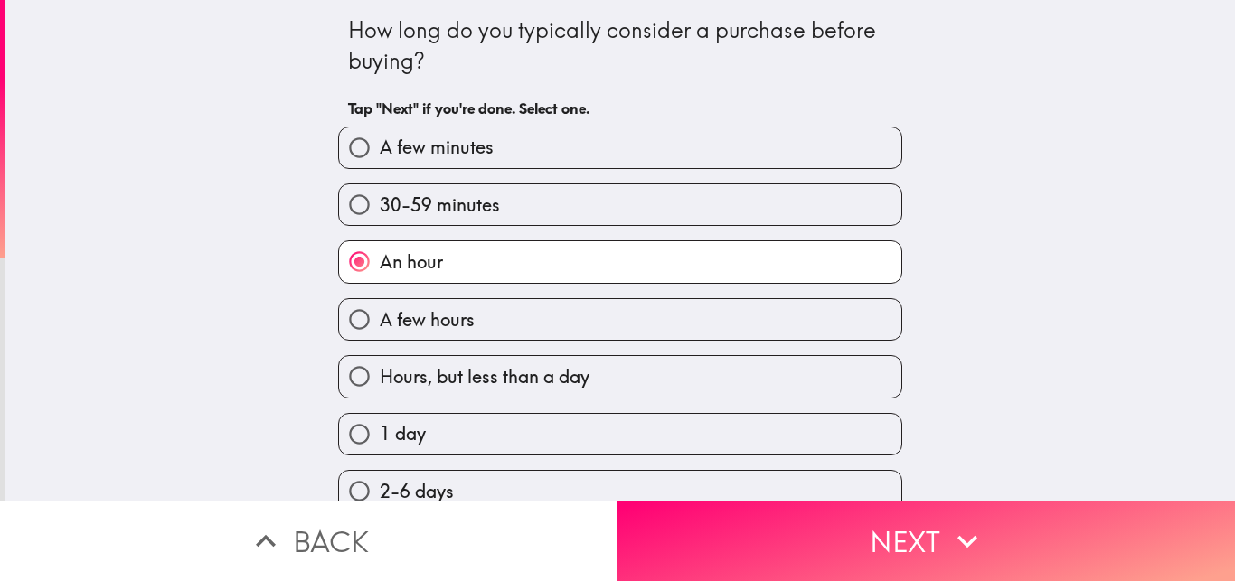
scroll to position [136, 0]
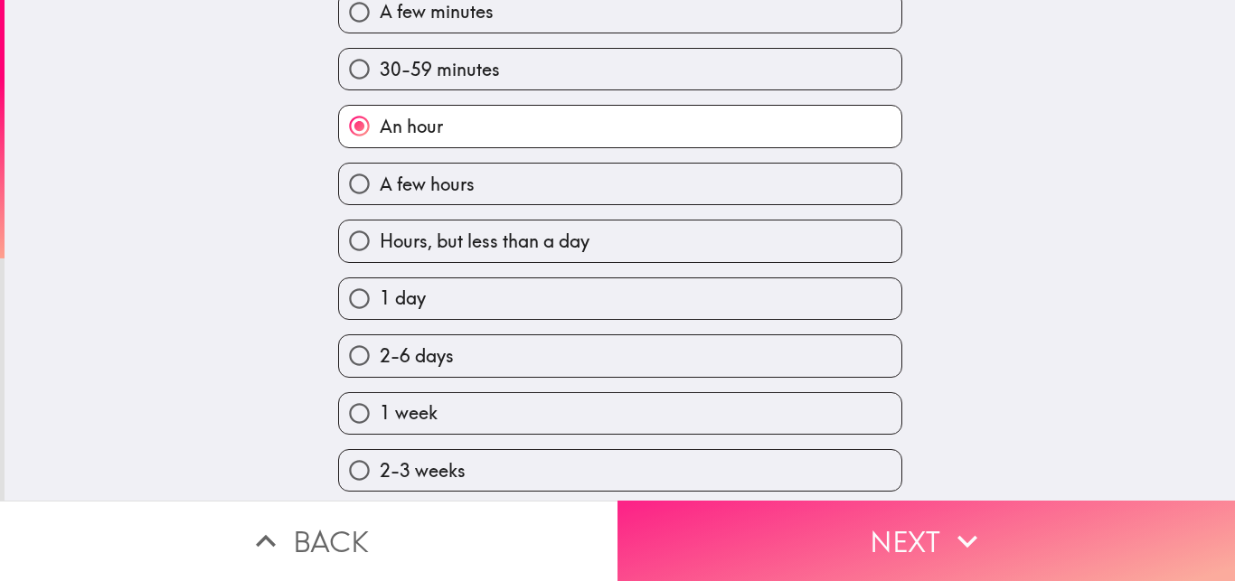
click at [851, 513] on button "Next" at bounding box center [925, 541] width 617 height 80
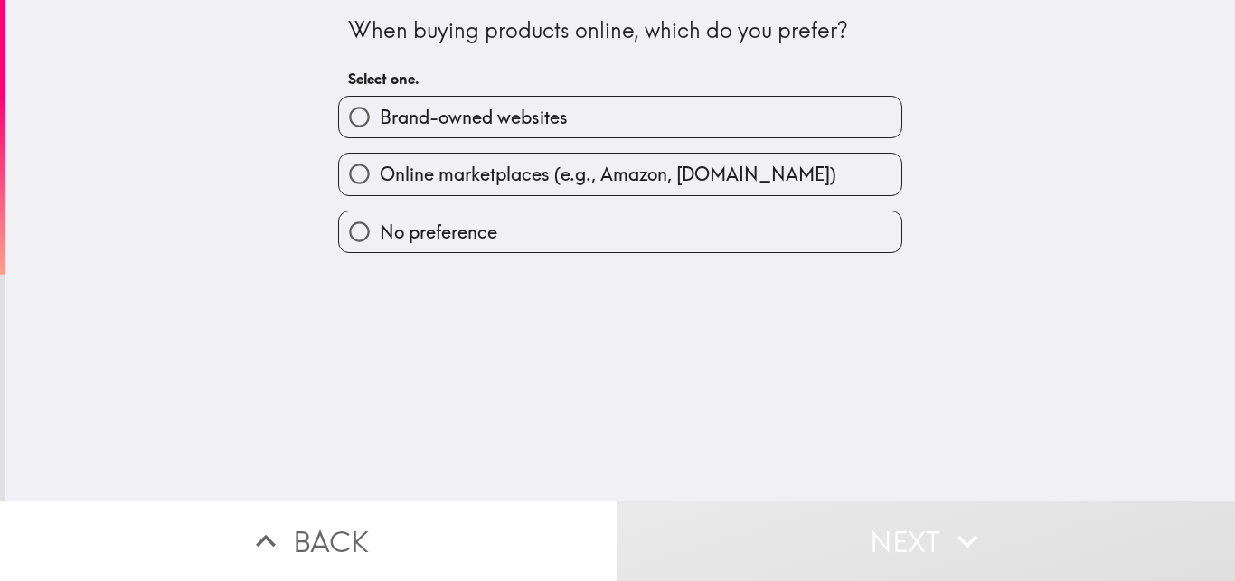
click at [502, 120] on span "Brand-owned websites" at bounding box center [474, 117] width 188 height 25
click at [380, 120] on input "Brand-owned websites" at bounding box center [359, 117] width 41 height 41
radio input "true"
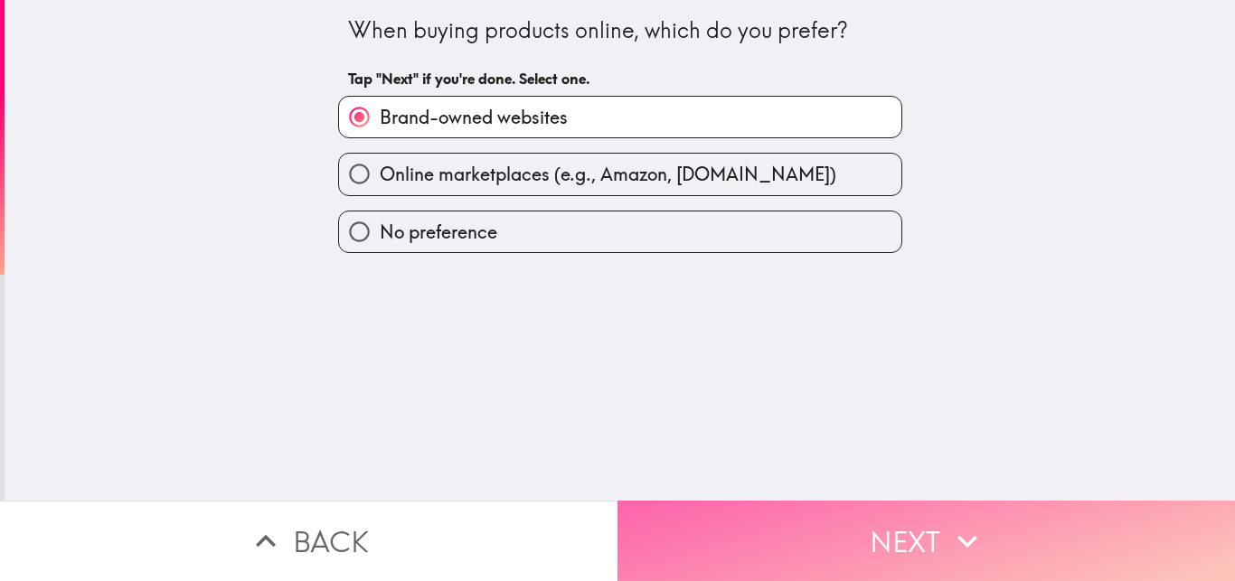
click at [779, 501] on button "Next" at bounding box center [925, 541] width 617 height 80
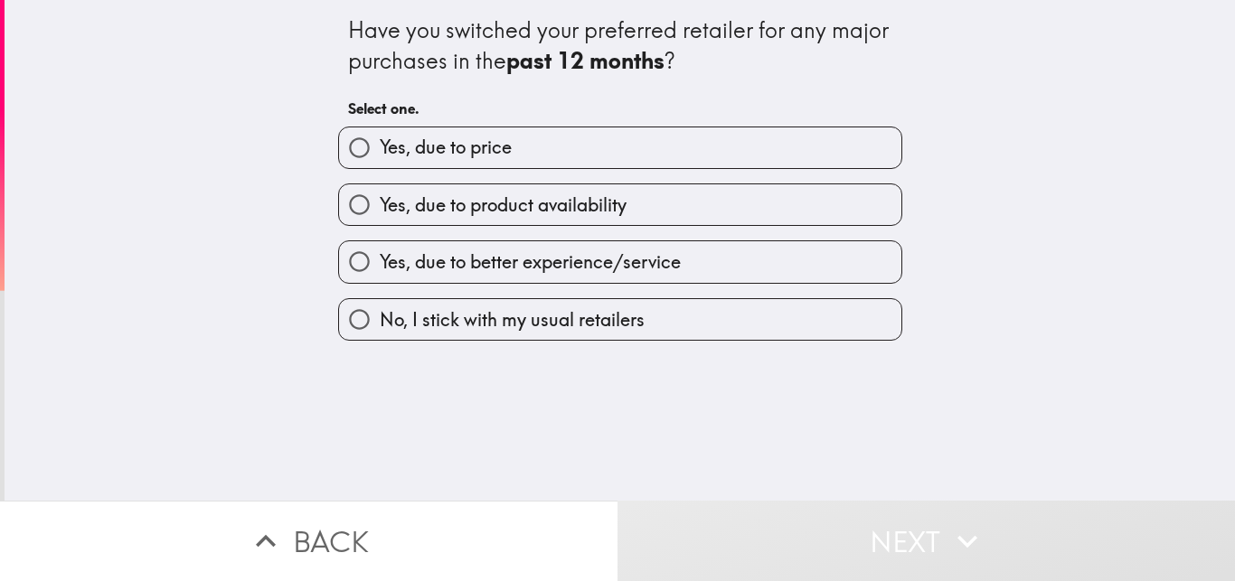
click at [583, 154] on label "Yes, due to price" at bounding box center [620, 147] width 562 height 41
click at [380, 154] on input "Yes, due to price" at bounding box center [359, 147] width 41 height 41
radio input "true"
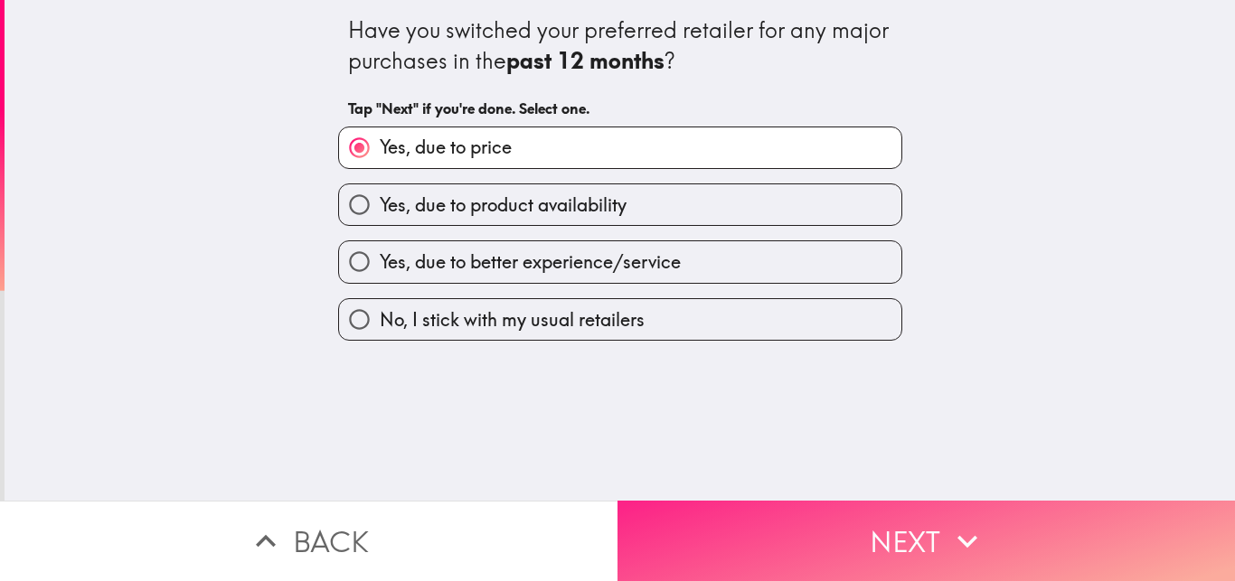
click at [796, 517] on button "Next" at bounding box center [925, 541] width 617 height 80
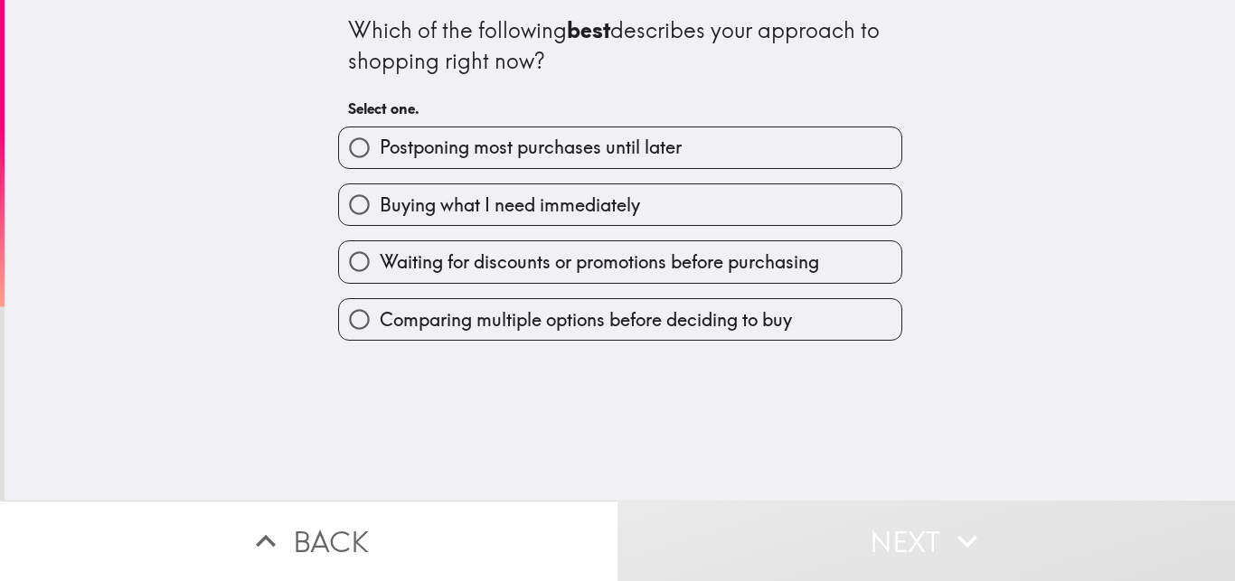
click at [557, 194] on span "Buying what I need immediately" at bounding box center [510, 205] width 260 height 25
click at [380, 194] on input "Buying what I need immediately" at bounding box center [359, 204] width 41 height 41
radio input "true"
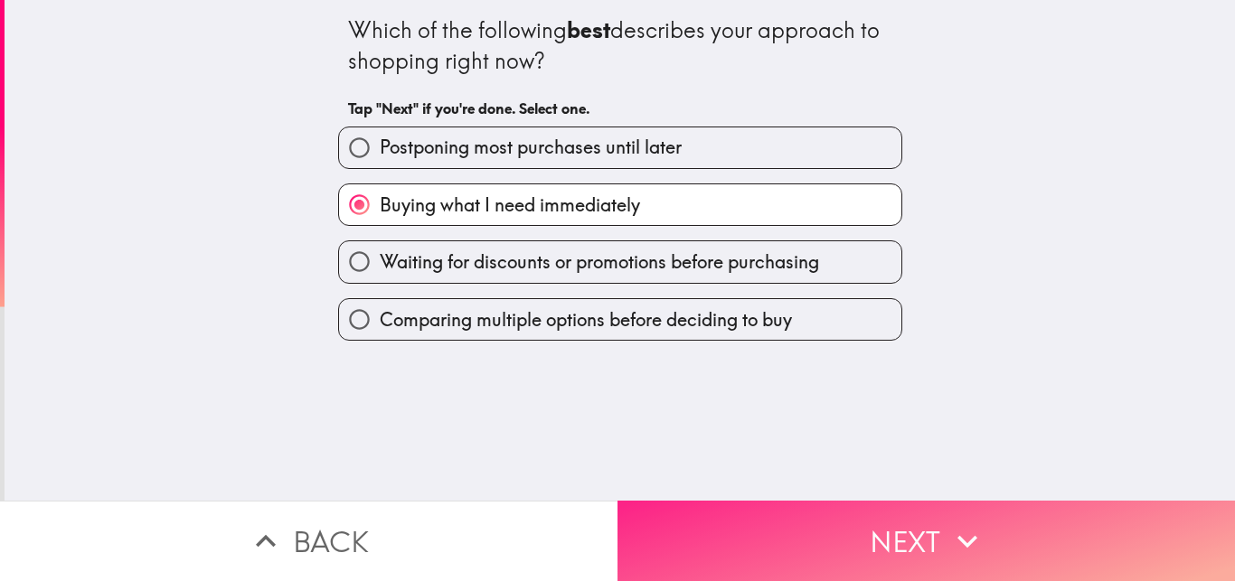
click at [768, 524] on button "Next" at bounding box center [925, 541] width 617 height 80
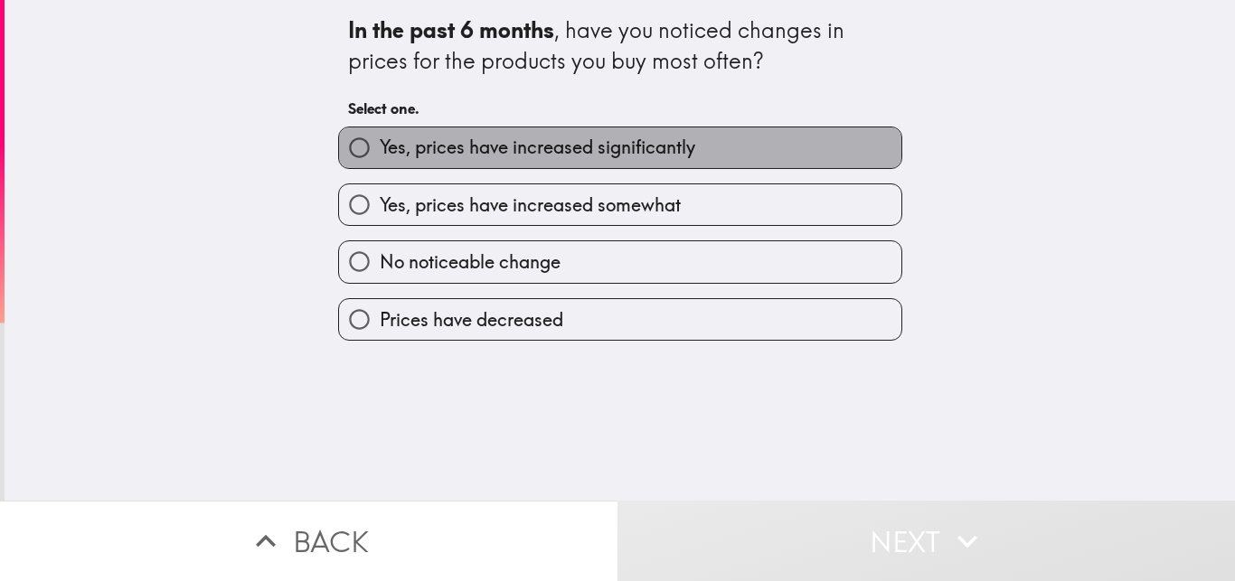
click at [520, 142] on span "Yes, prices have increased significantly" at bounding box center [537, 147] width 315 height 25
click at [380, 142] on input "Yes, prices have increased significantly" at bounding box center [359, 147] width 41 height 41
radio input "true"
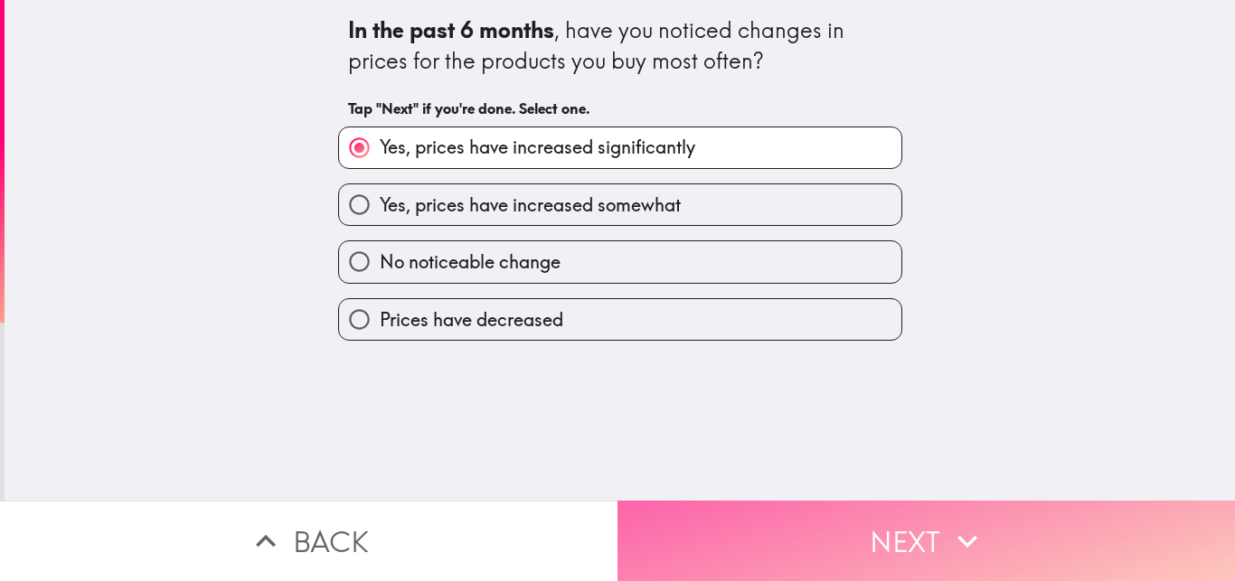
click at [804, 527] on button "Next" at bounding box center [925, 541] width 617 height 80
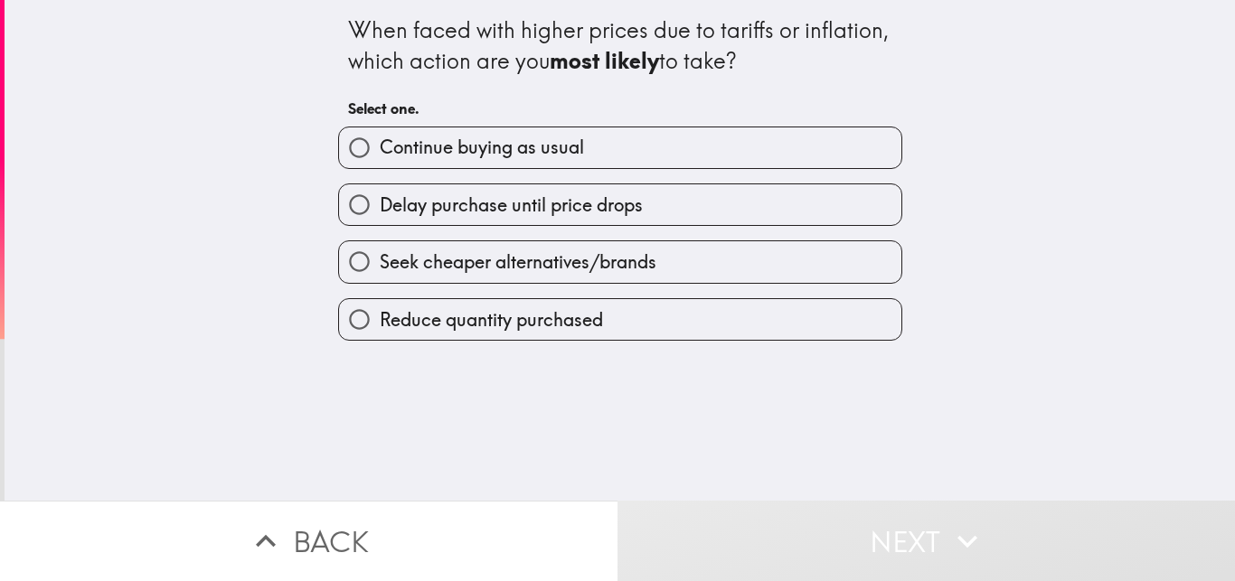
click at [596, 155] on label "Continue buying as usual" at bounding box center [620, 147] width 562 height 41
click at [380, 155] on input "Continue buying as usual" at bounding box center [359, 147] width 41 height 41
radio input "true"
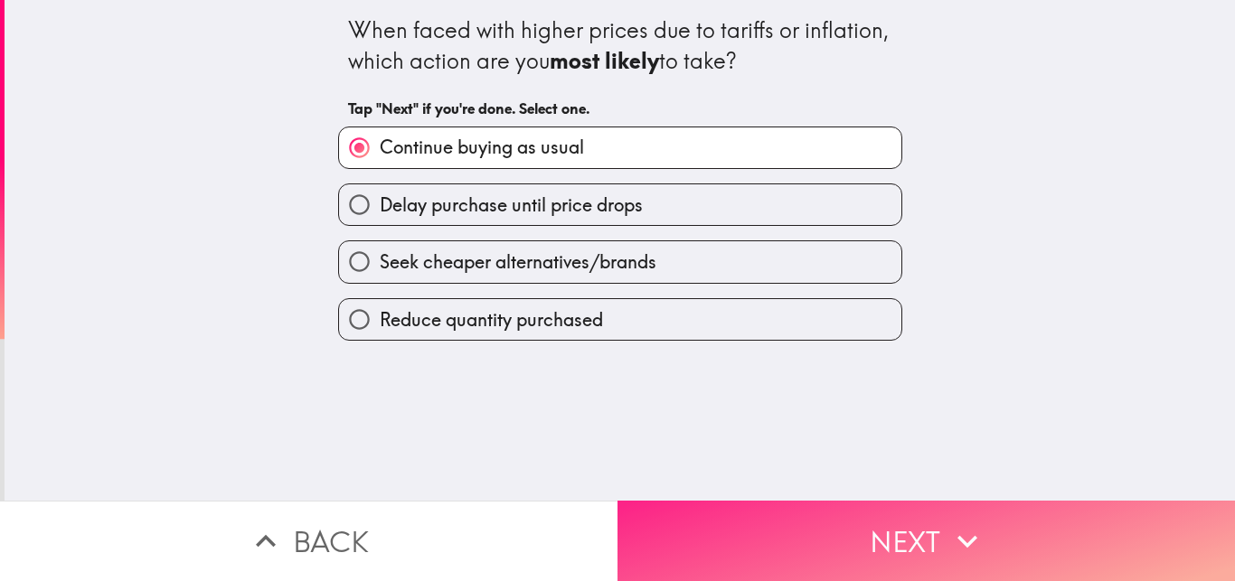
click at [858, 528] on button "Next" at bounding box center [925, 541] width 617 height 80
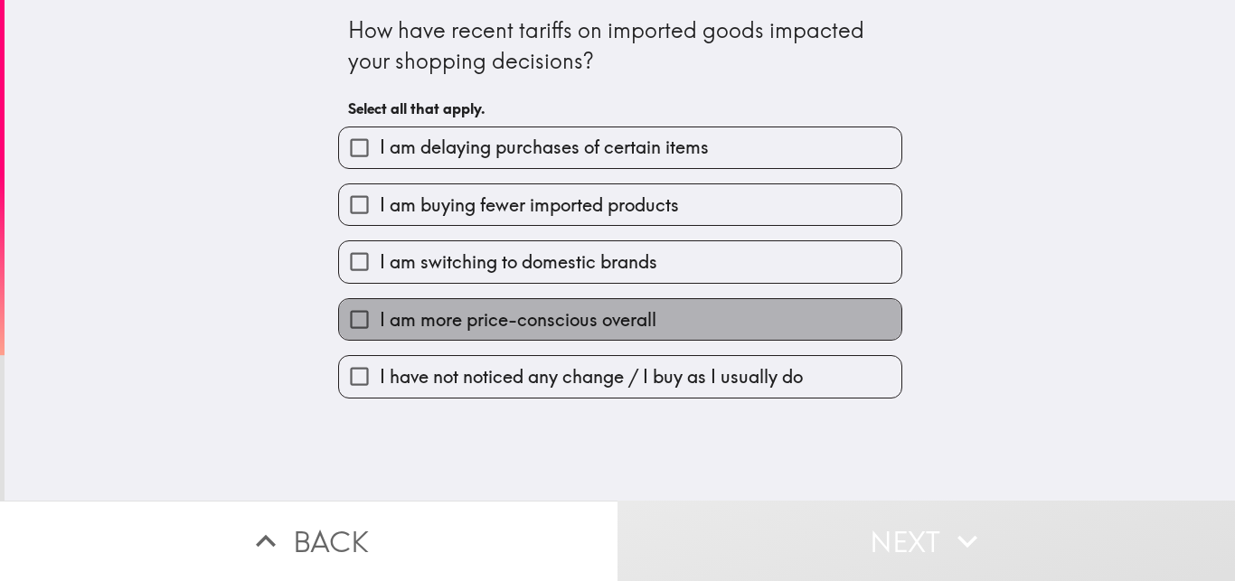
click at [495, 314] on span "I am more price-conscious overall" at bounding box center [518, 319] width 277 height 25
click at [380, 314] on input "I am more price-conscious overall" at bounding box center [359, 319] width 41 height 41
checkbox input "true"
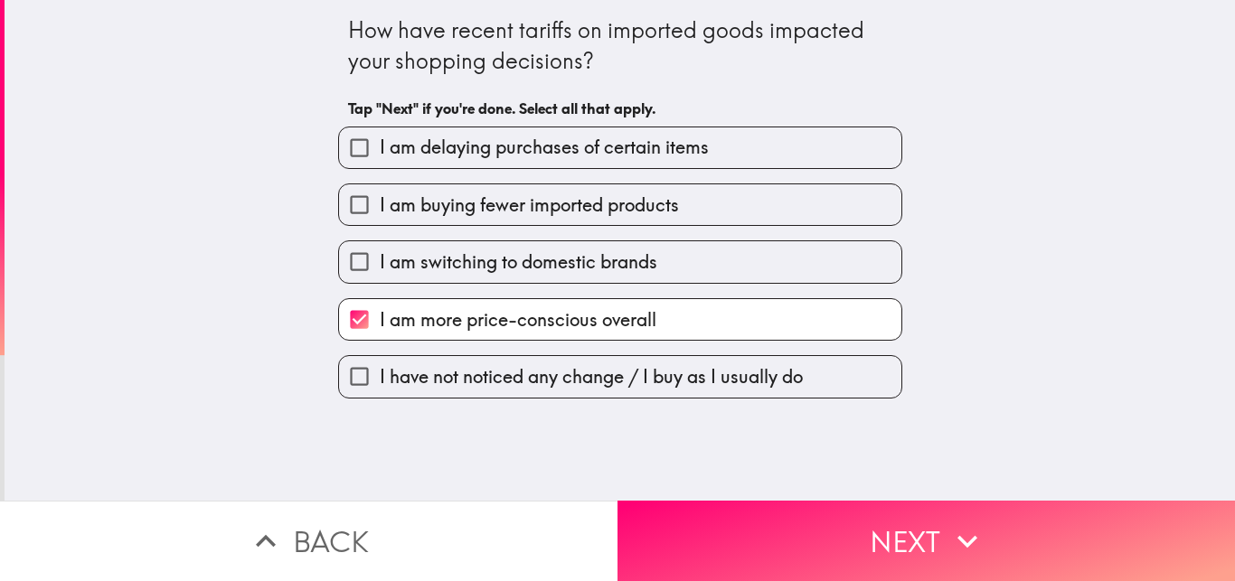
click at [453, 198] on span "I am buying fewer imported products" at bounding box center [529, 205] width 299 height 25
click at [380, 198] on input "I am buying fewer imported products" at bounding box center [359, 204] width 41 height 41
checkbox input "true"
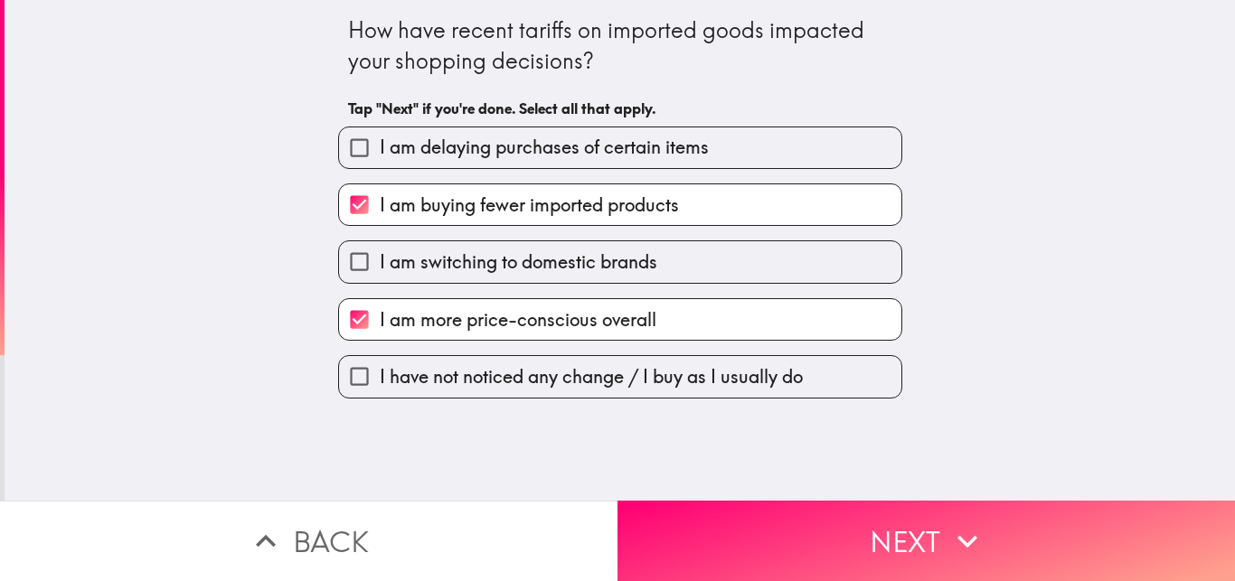
click at [453, 167] on label "I am delaying purchases of certain items" at bounding box center [620, 147] width 562 height 41
click at [380, 167] on input "I am delaying purchases of certain items" at bounding box center [359, 147] width 41 height 41
checkbox input "true"
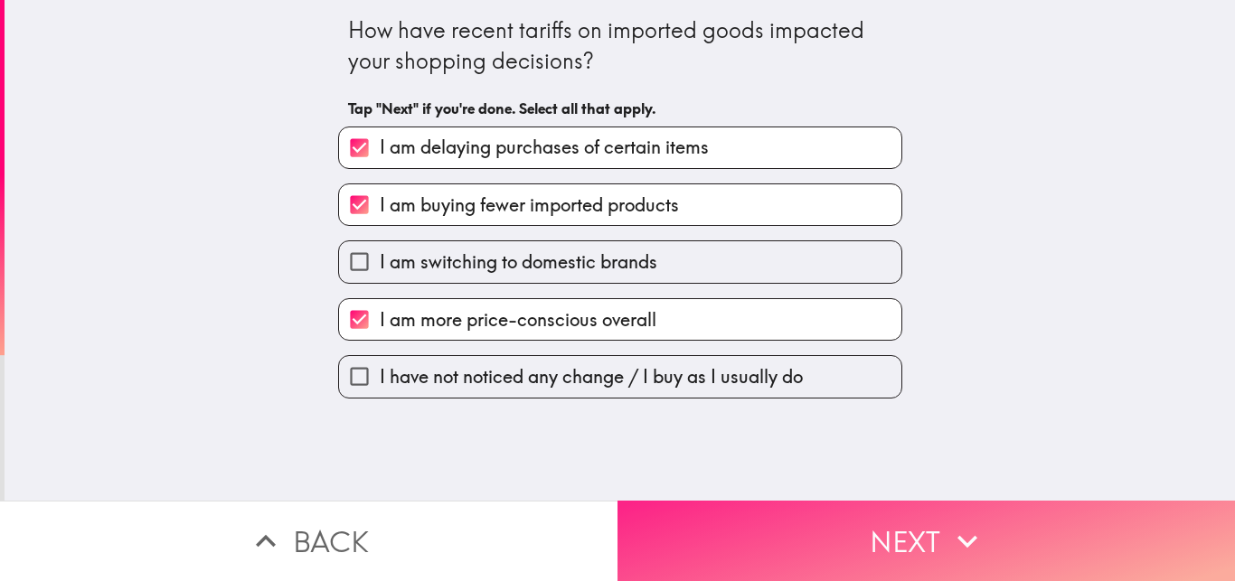
click at [816, 522] on button "Next" at bounding box center [925, 541] width 617 height 80
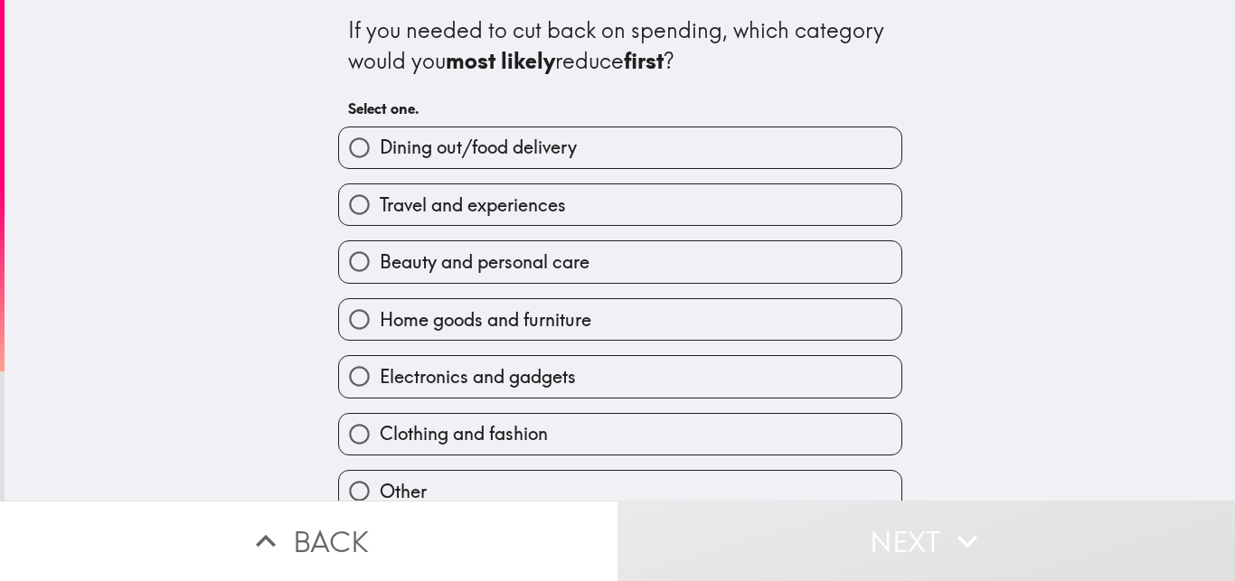
click at [493, 325] on span "Home goods and furniture" at bounding box center [486, 319] width 212 height 25
click at [380, 325] on input "Home goods and furniture" at bounding box center [359, 319] width 41 height 41
radio input "true"
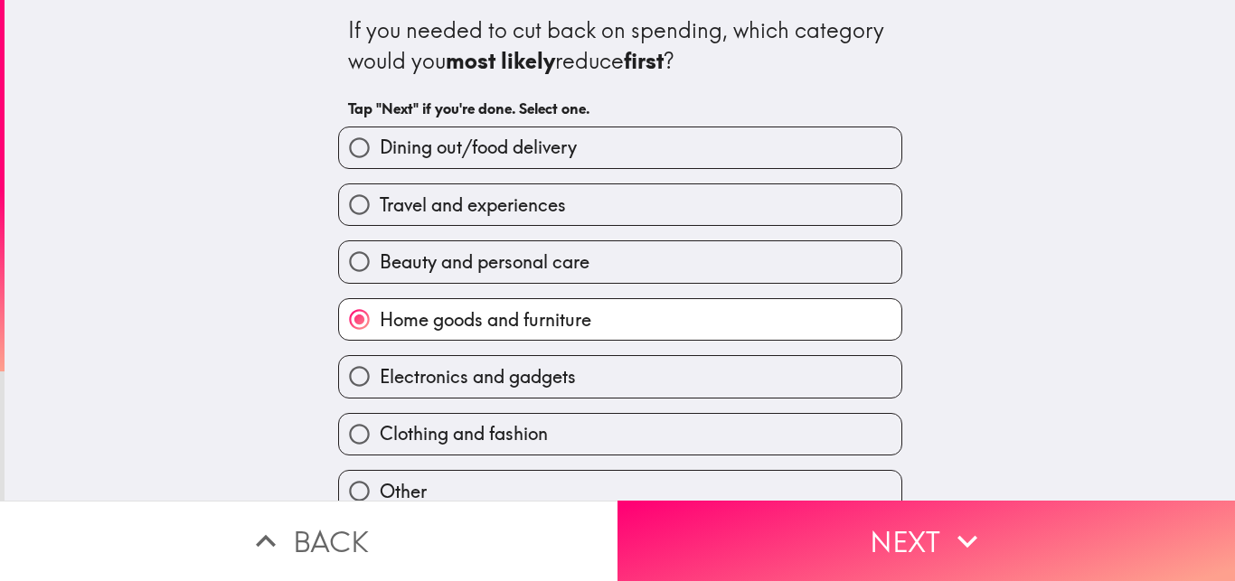
scroll to position [85, 0]
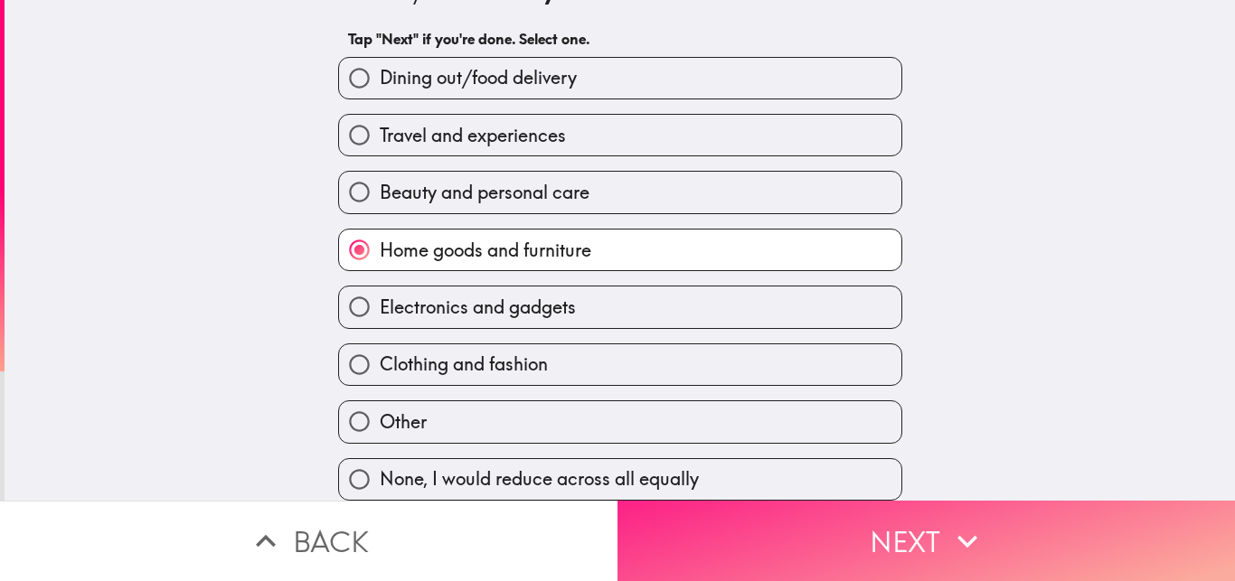
click at [833, 533] on button "Next" at bounding box center [925, 541] width 617 height 80
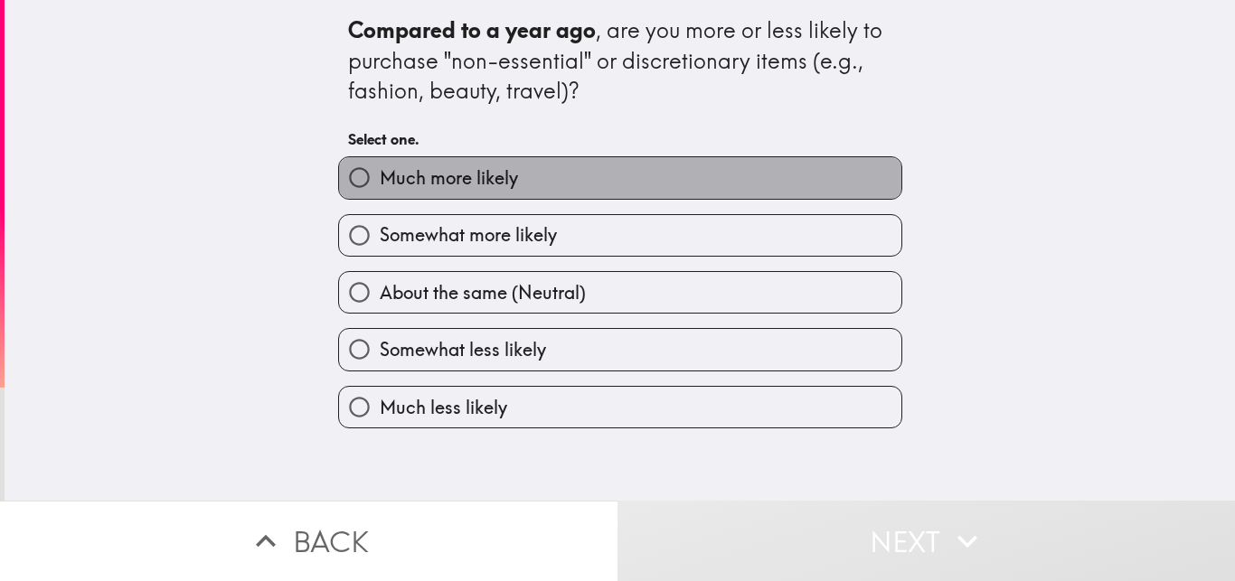
click at [514, 185] on label "Much more likely" at bounding box center [620, 177] width 562 height 41
click at [380, 185] on input "Much more likely" at bounding box center [359, 177] width 41 height 41
radio input "true"
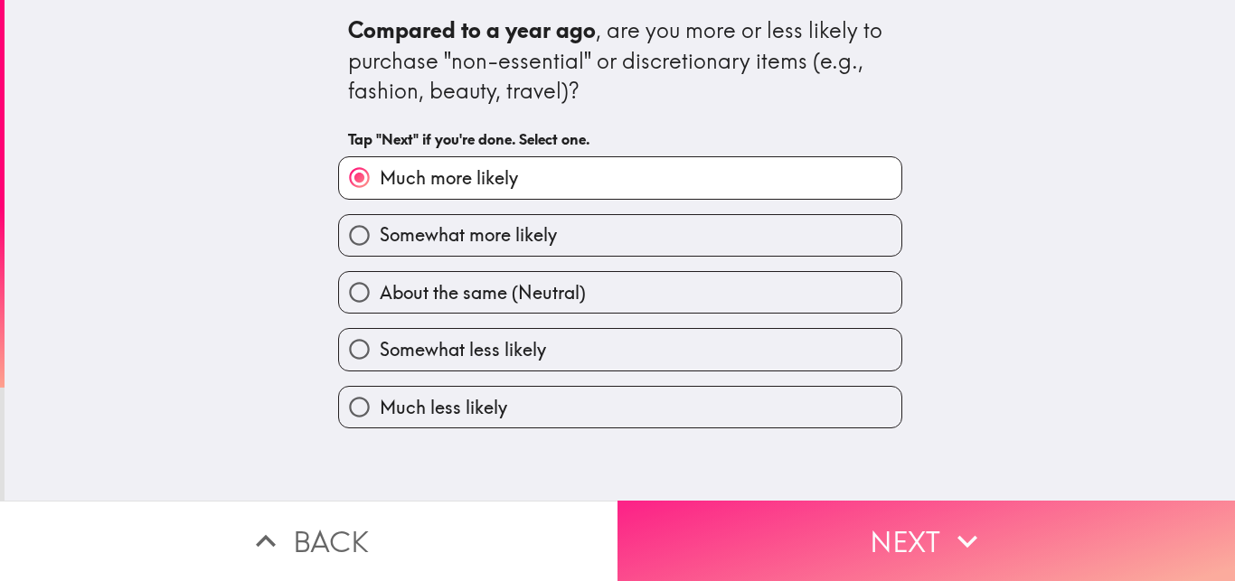
click at [914, 527] on button "Next" at bounding box center [925, 541] width 617 height 80
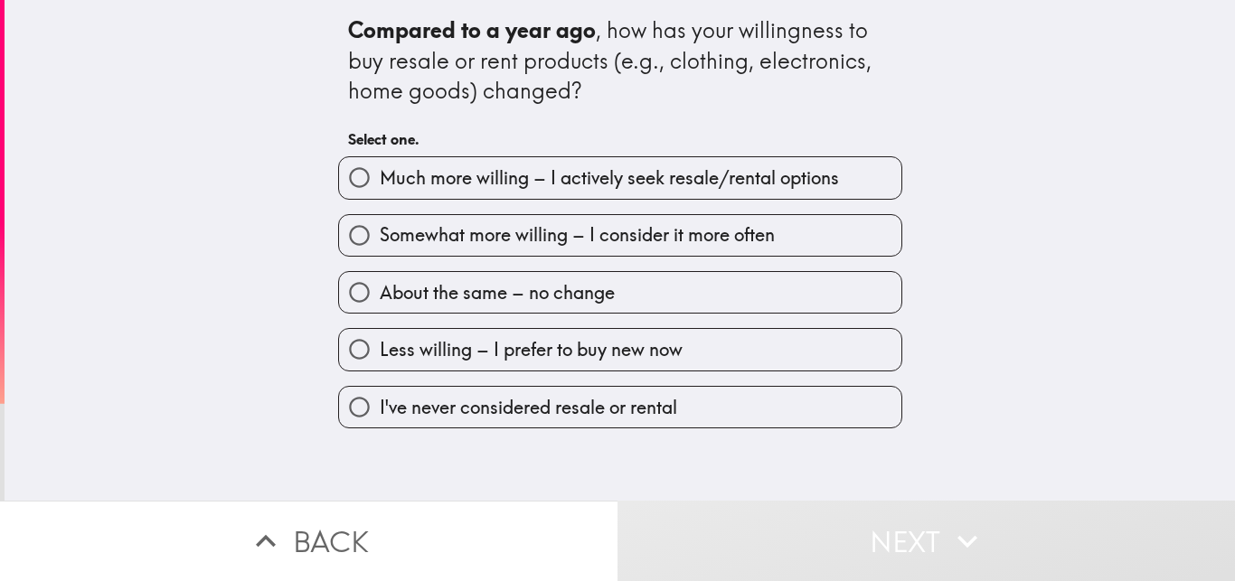
click at [540, 163] on label "Much more willing – I actively seek resale/rental options" at bounding box center [620, 177] width 562 height 41
click at [380, 163] on input "Much more willing – I actively seek resale/rental options" at bounding box center [359, 177] width 41 height 41
radio input "true"
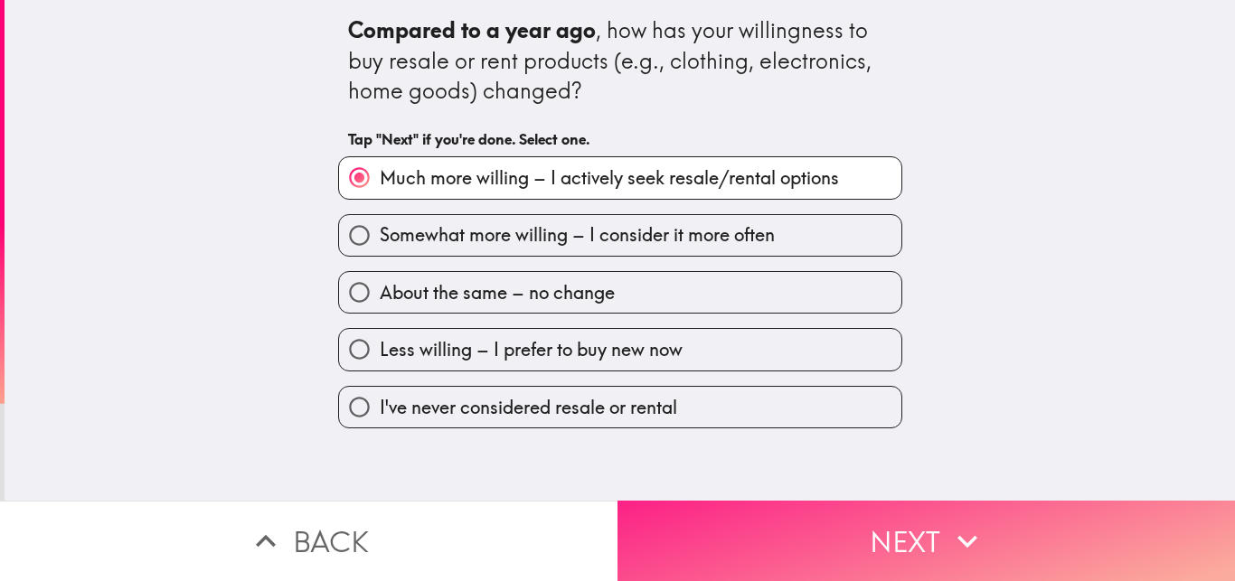
click at [771, 528] on button "Next" at bounding box center [925, 541] width 617 height 80
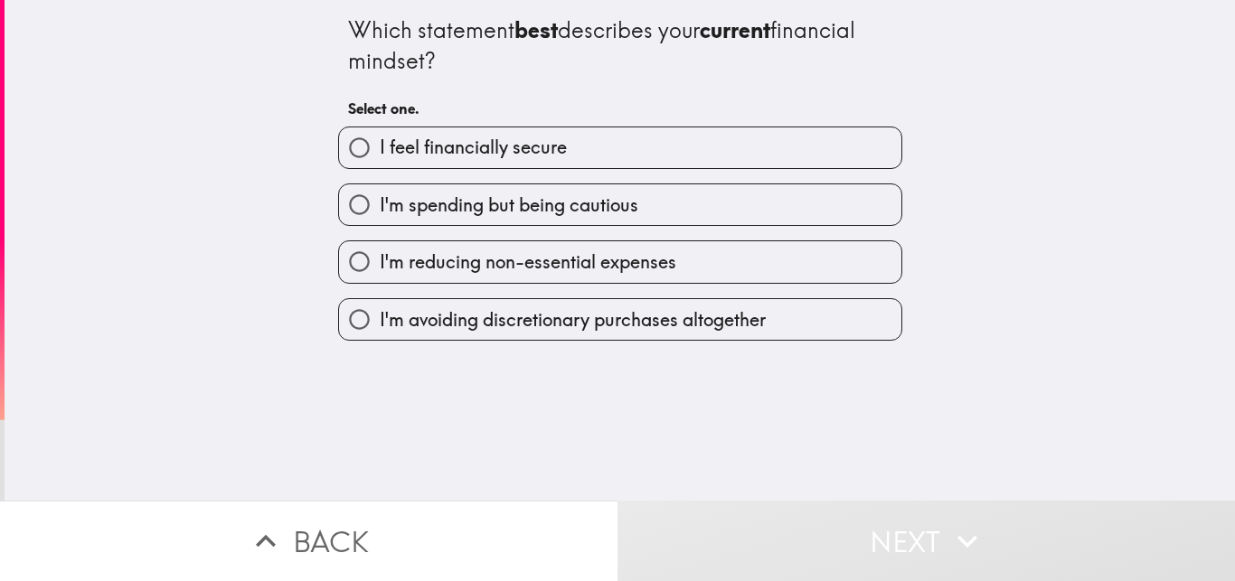
click at [477, 154] on span "I feel financially secure" at bounding box center [473, 147] width 187 height 25
click at [380, 154] on input "I feel financially secure" at bounding box center [359, 147] width 41 height 41
radio input "true"
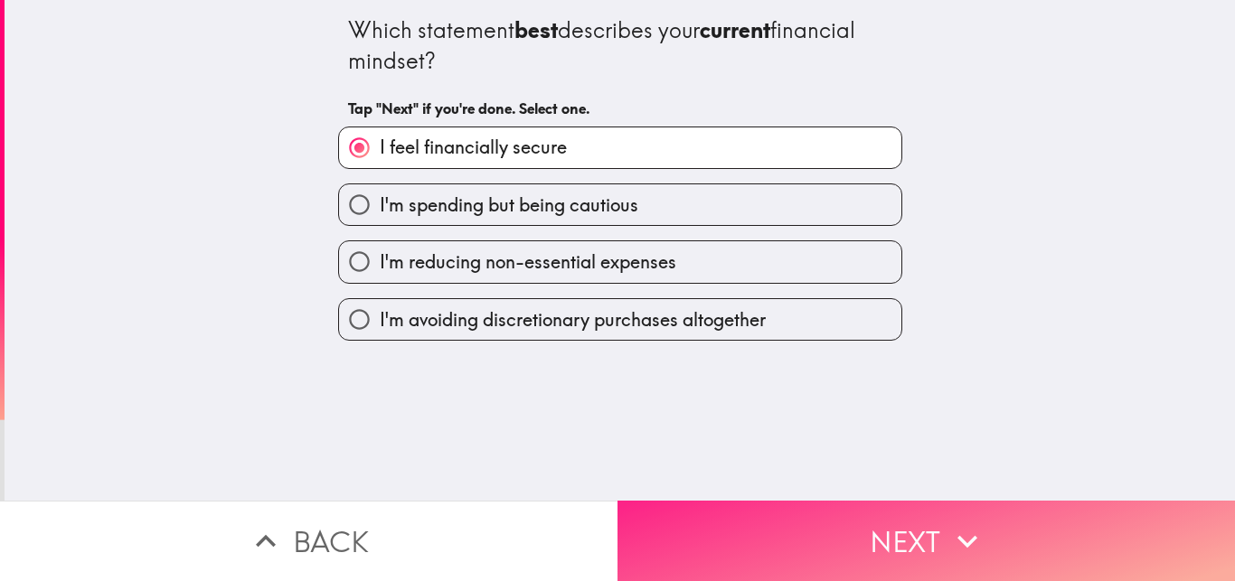
click at [793, 519] on button "Next" at bounding box center [925, 541] width 617 height 80
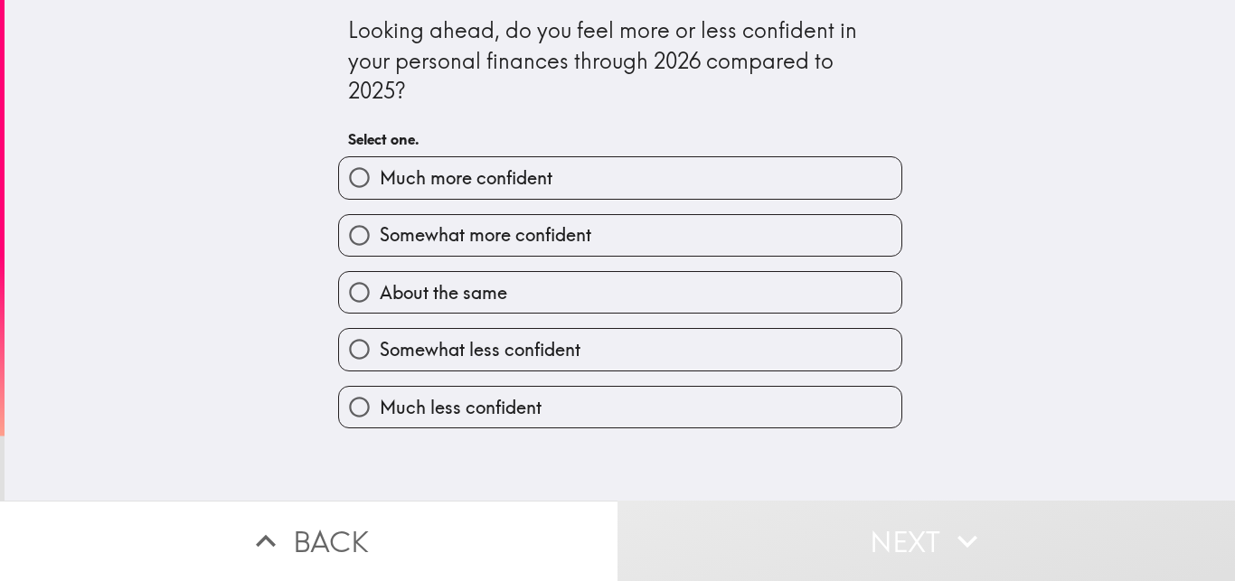
click at [503, 176] on span "Much more confident" at bounding box center [466, 177] width 173 height 25
click at [380, 176] on input "Much more confident" at bounding box center [359, 177] width 41 height 41
radio input "true"
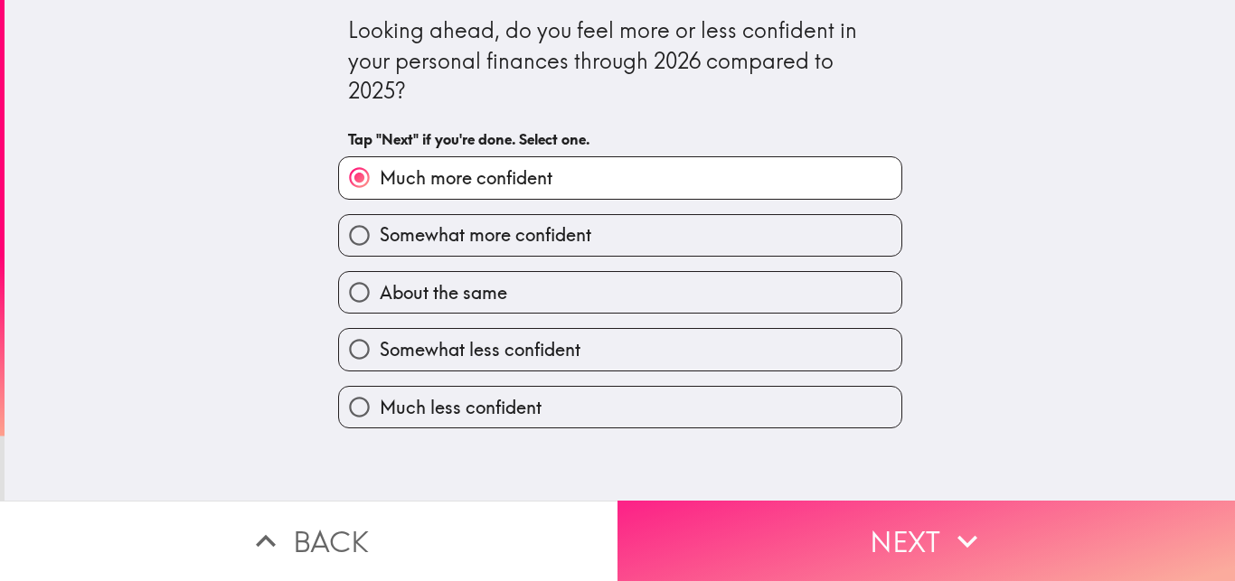
click at [803, 538] on button "Next" at bounding box center [925, 541] width 617 height 80
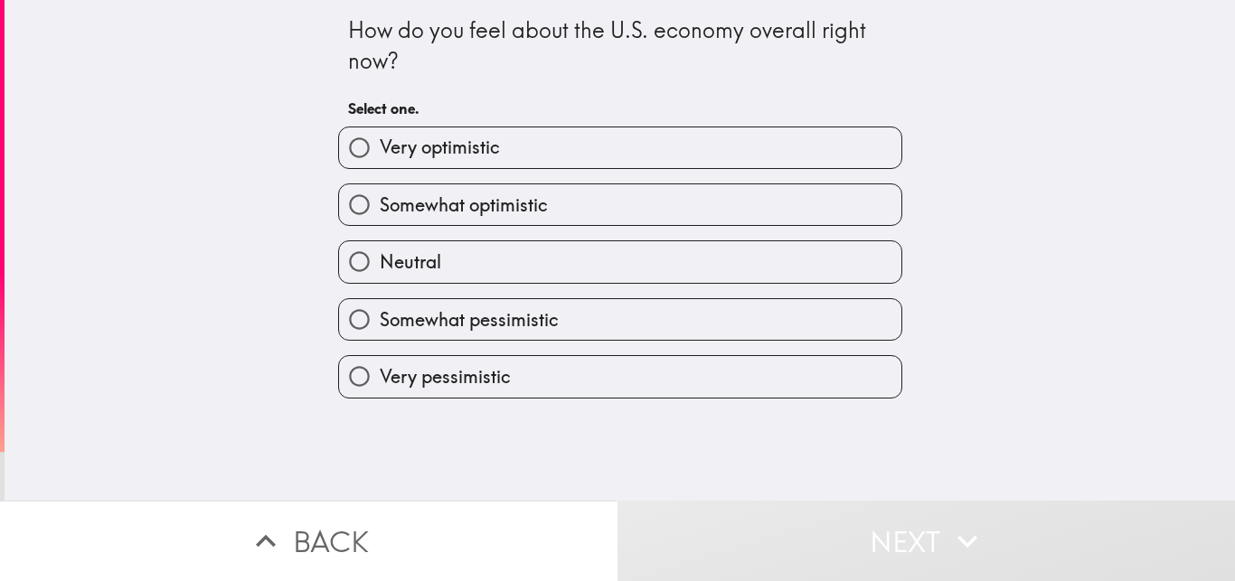
click at [444, 151] on span "Very optimistic" at bounding box center [440, 147] width 120 height 25
click at [380, 151] on input "Very optimistic" at bounding box center [359, 147] width 41 height 41
radio input "true"
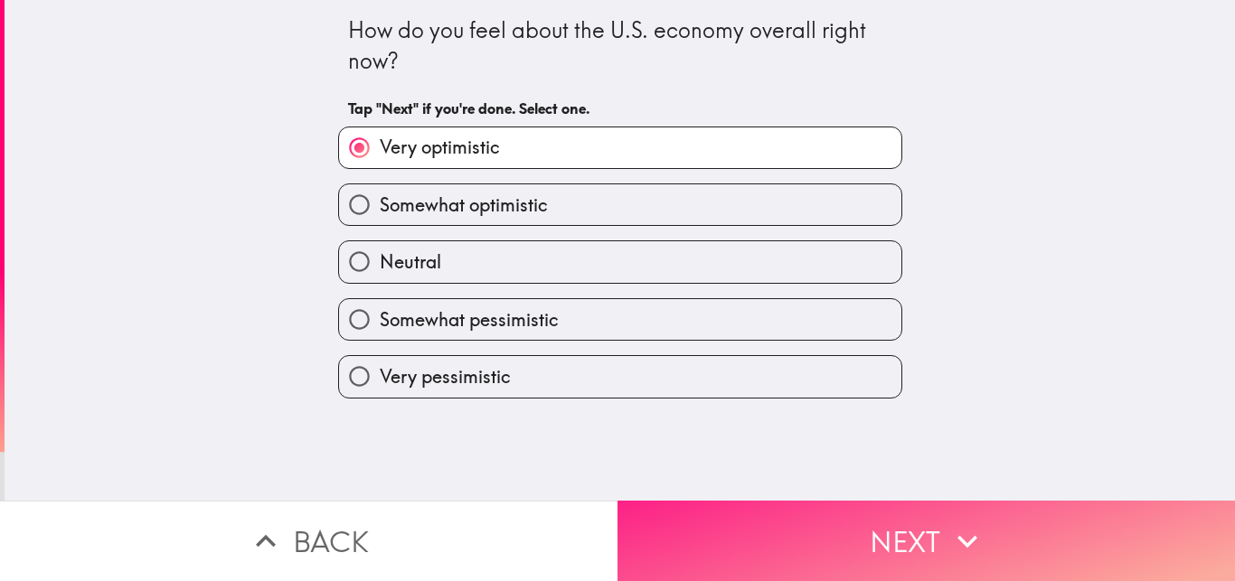
click at [845, 509] on button "Next" at bounding box center [925, 541] width 617 height 80
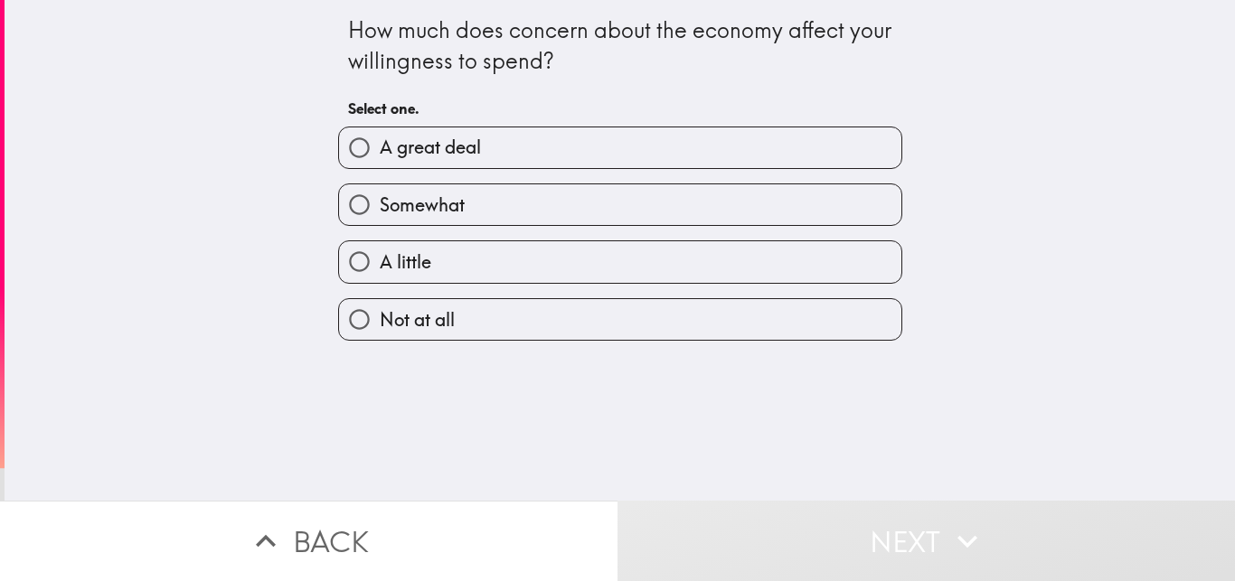
click at [493, 158] on label "A great deal" at bounding box center [620, 147] width 562 height 41
click at [380, 158] on input "A great deal" at bounding box center [359, 147] width 41 height 41
radio input "true"
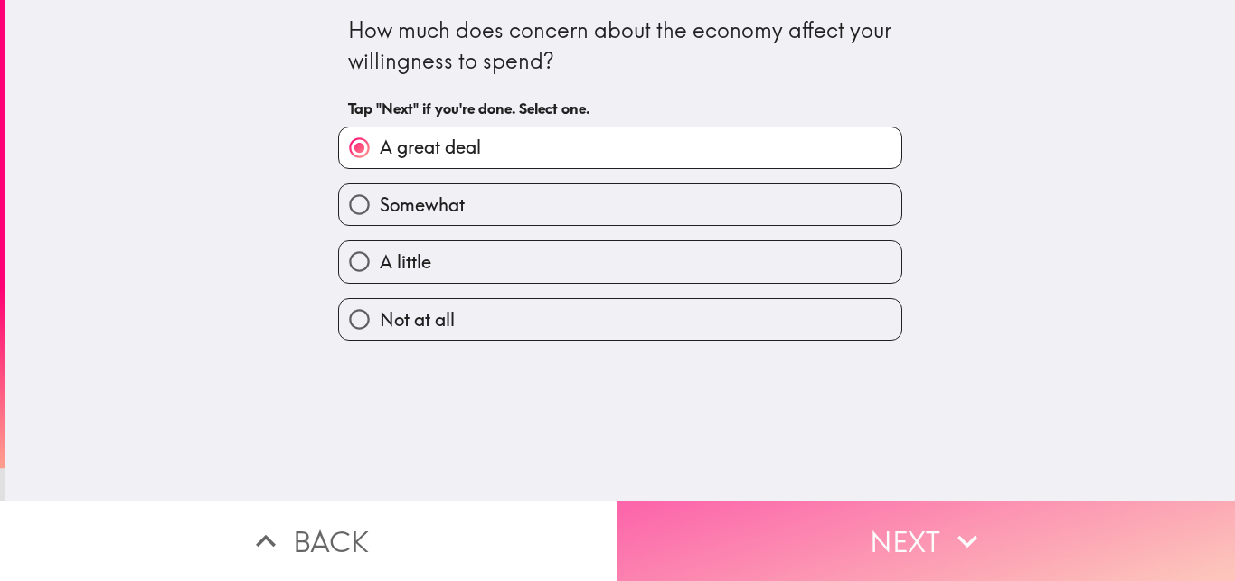
click at [737, 520] on button "Next" at bounding box center [925, 541] width 617 height 80
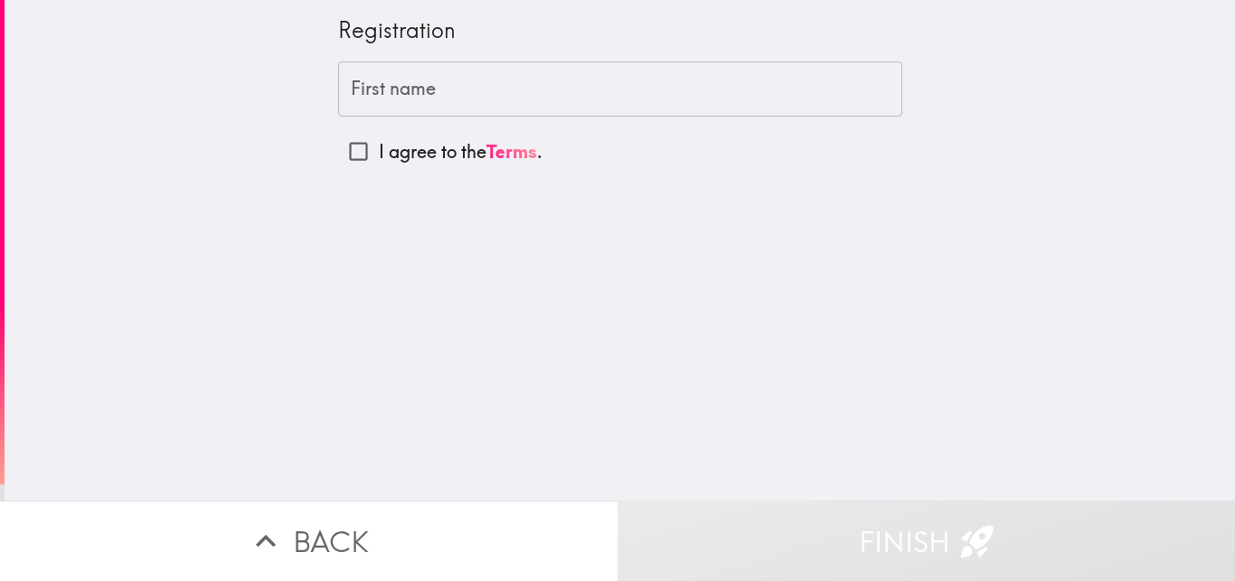
click at [385, 81] on input "First name" at bounding box center [620, 89] width 564 height 56
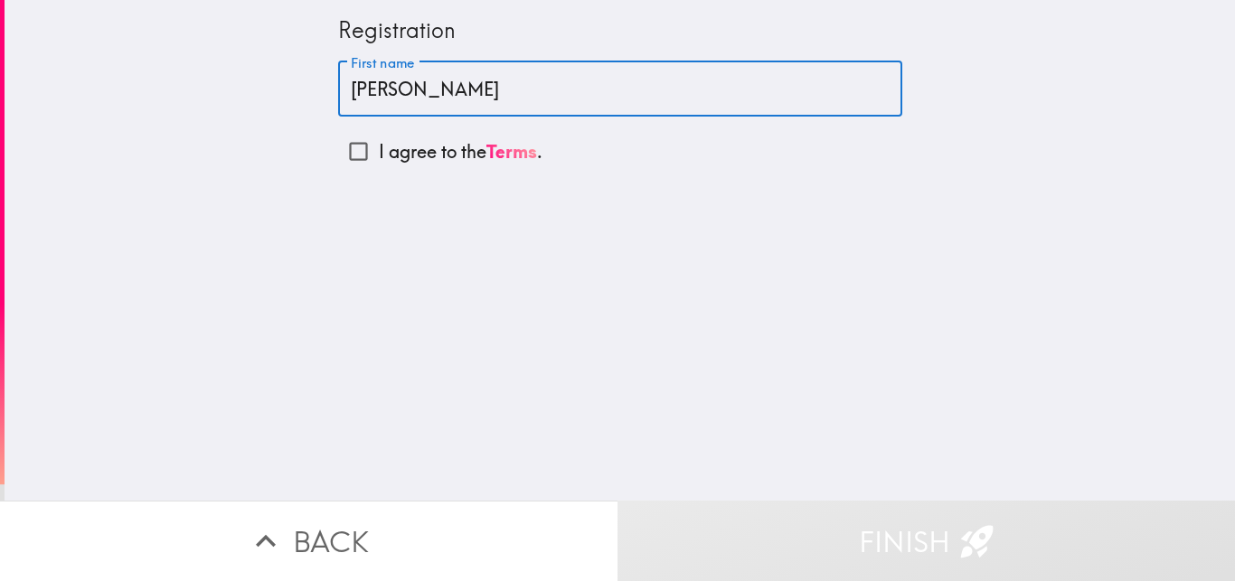
type input "[PERSON_NAME]"
click at [348, 149] on input "I agree to the Terms ." at bounding box center [358, 151] width 41 height 41
checkbox input "true"
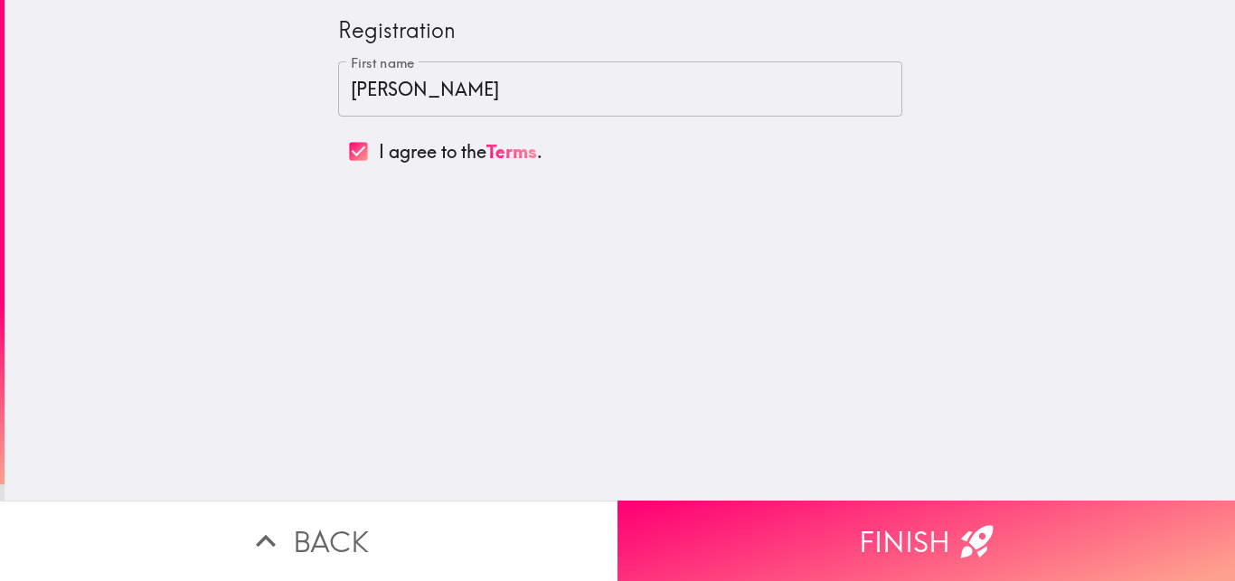
click at [348, 93] on input "[PERSON_NAME]" at bounding box center [620, 89] width 564 height 56
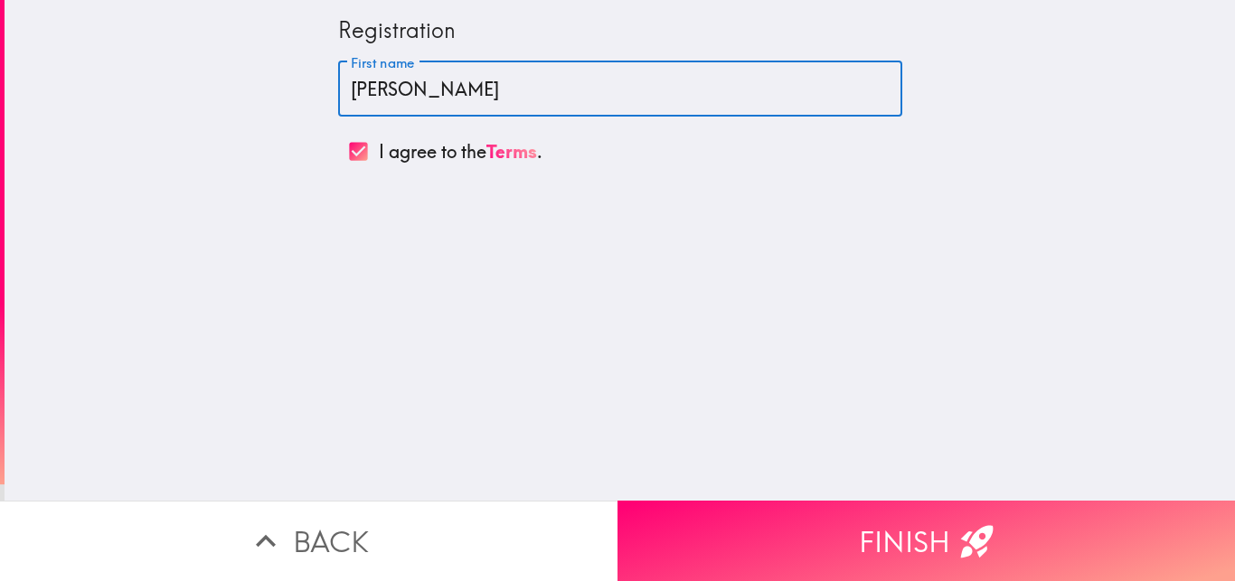
type input "[PERSON_NAME]"
click at [645, 291] on div "Registration First name [PERSON_NAME] First name I agree to the Terms ." at bounding box center [620, 250] width 1230 height 501
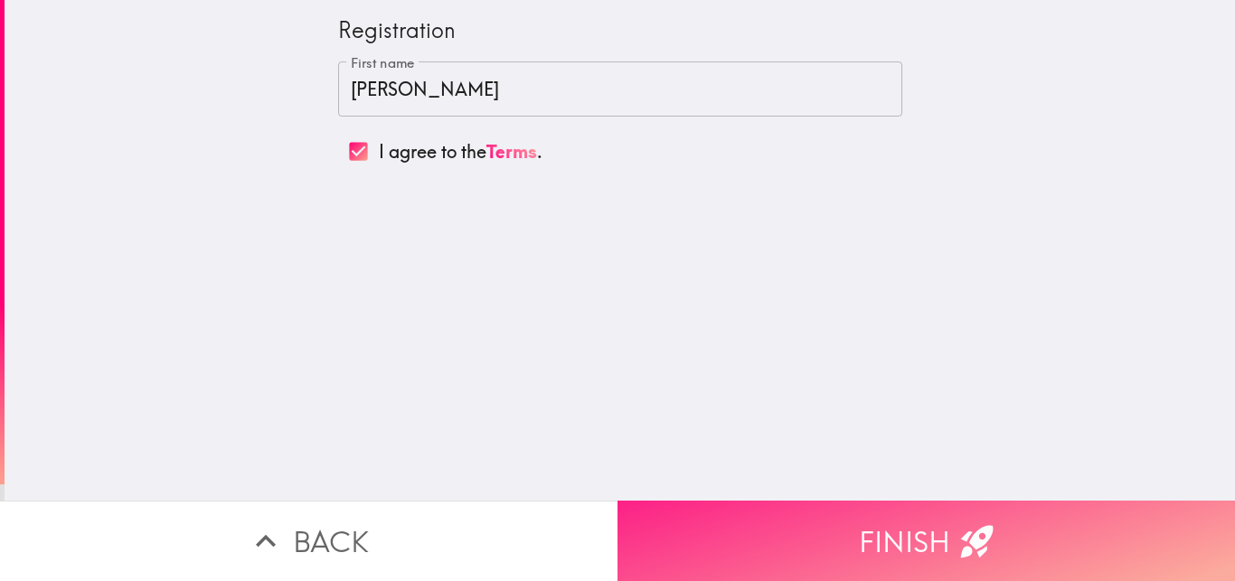
click at [830, 506] on button "Finish" at bounding box center [925, 541] width 617 height 80
